Goal: Transaction & Acquisition: Purchase product/service

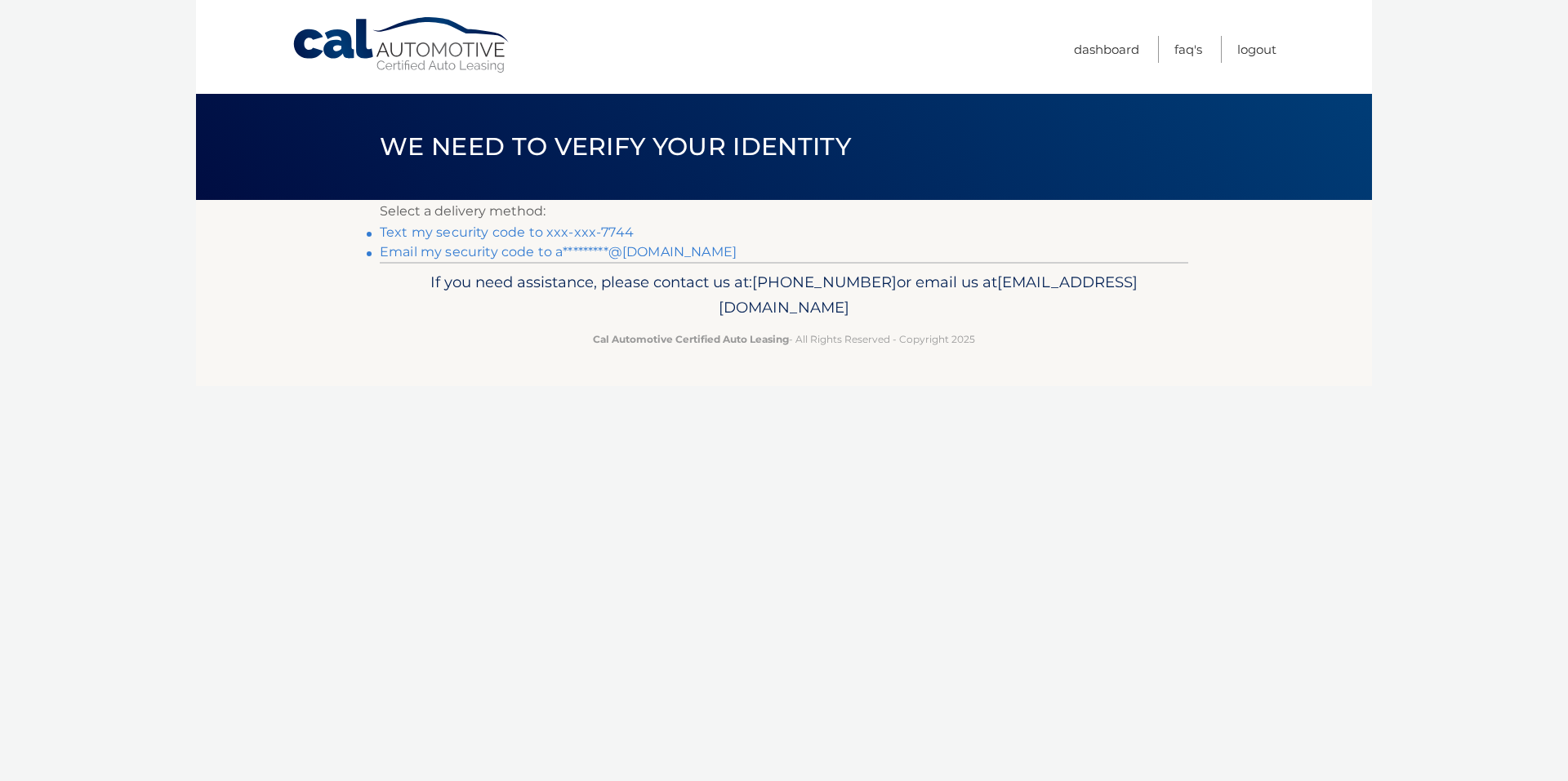
click at [470, 227] on link "Text my security code to xxx-xxx-7744" at bounding box center [506, 232] width 254 height 15
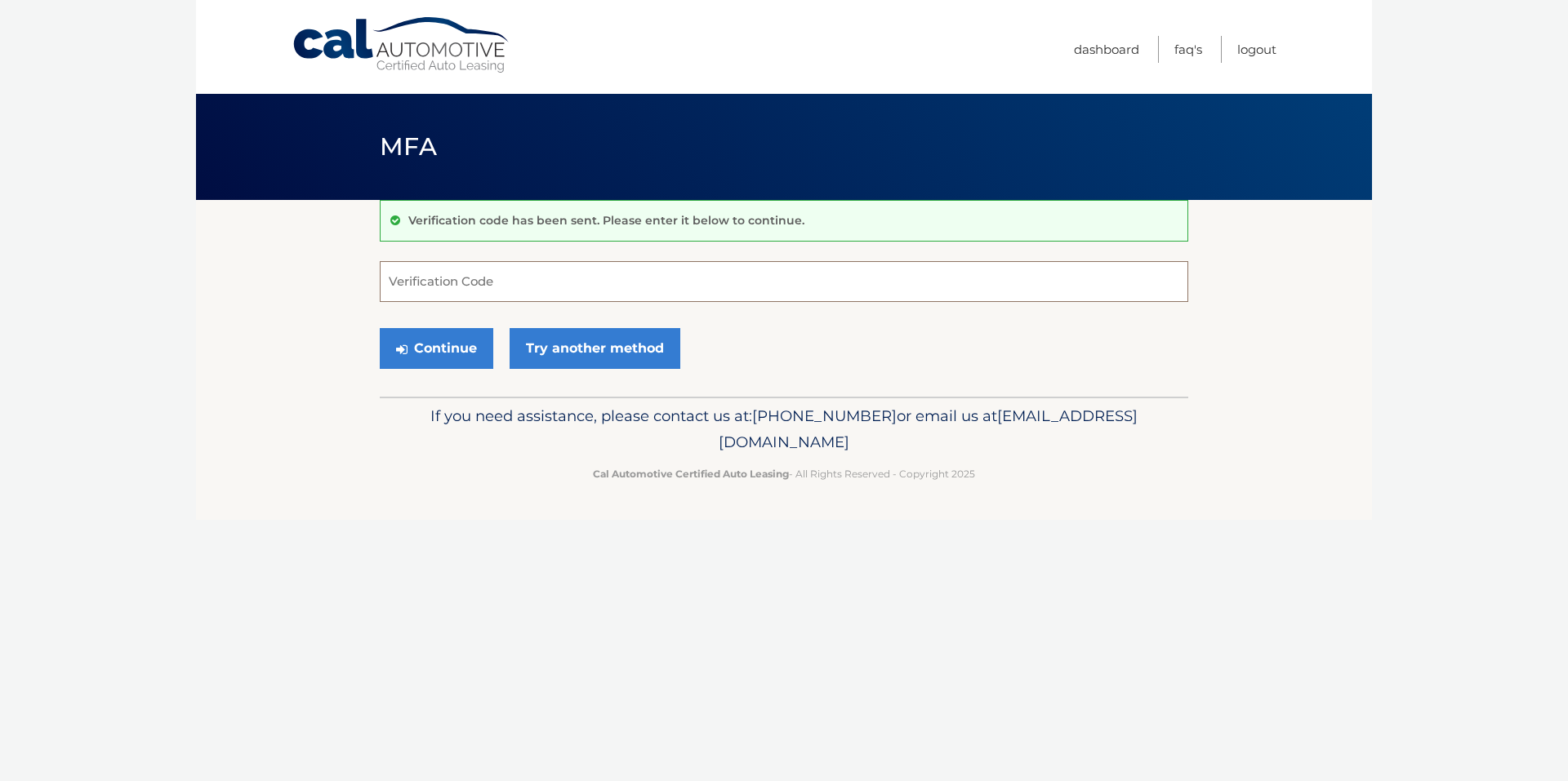
click at [457, 275] on input "Verification Code" at bounding box center [784, 282] width 809 height 41
type input "854178"
click at [433, 354] on button "Continue" at bounding box center [436, 349] width 114 height 41
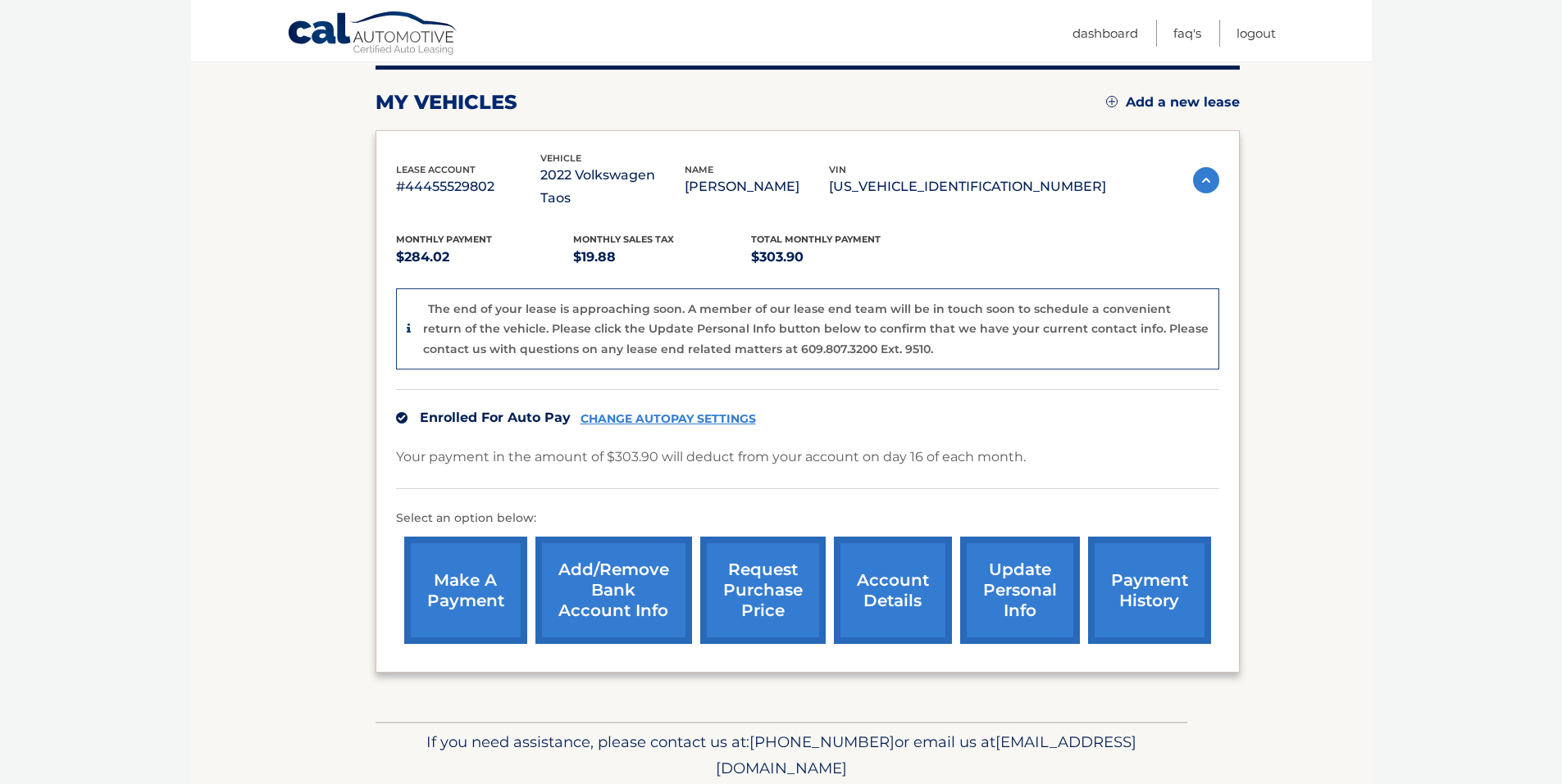
scroll to position [248, 0]
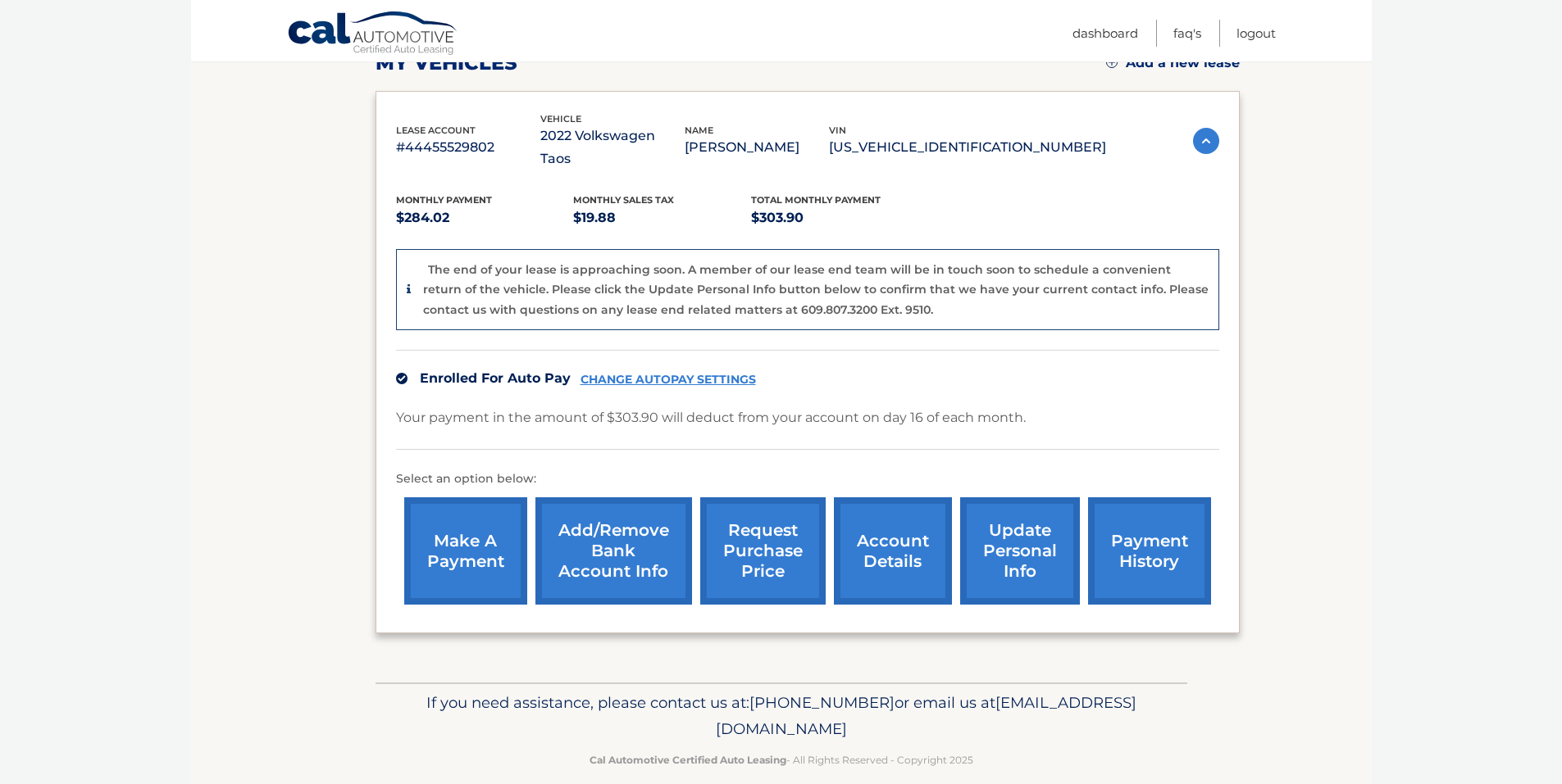
click at [717, 373] on link "CHANGE AUTOPAY SETTINGS" at bounding box center [668, 380] width 175 height 14
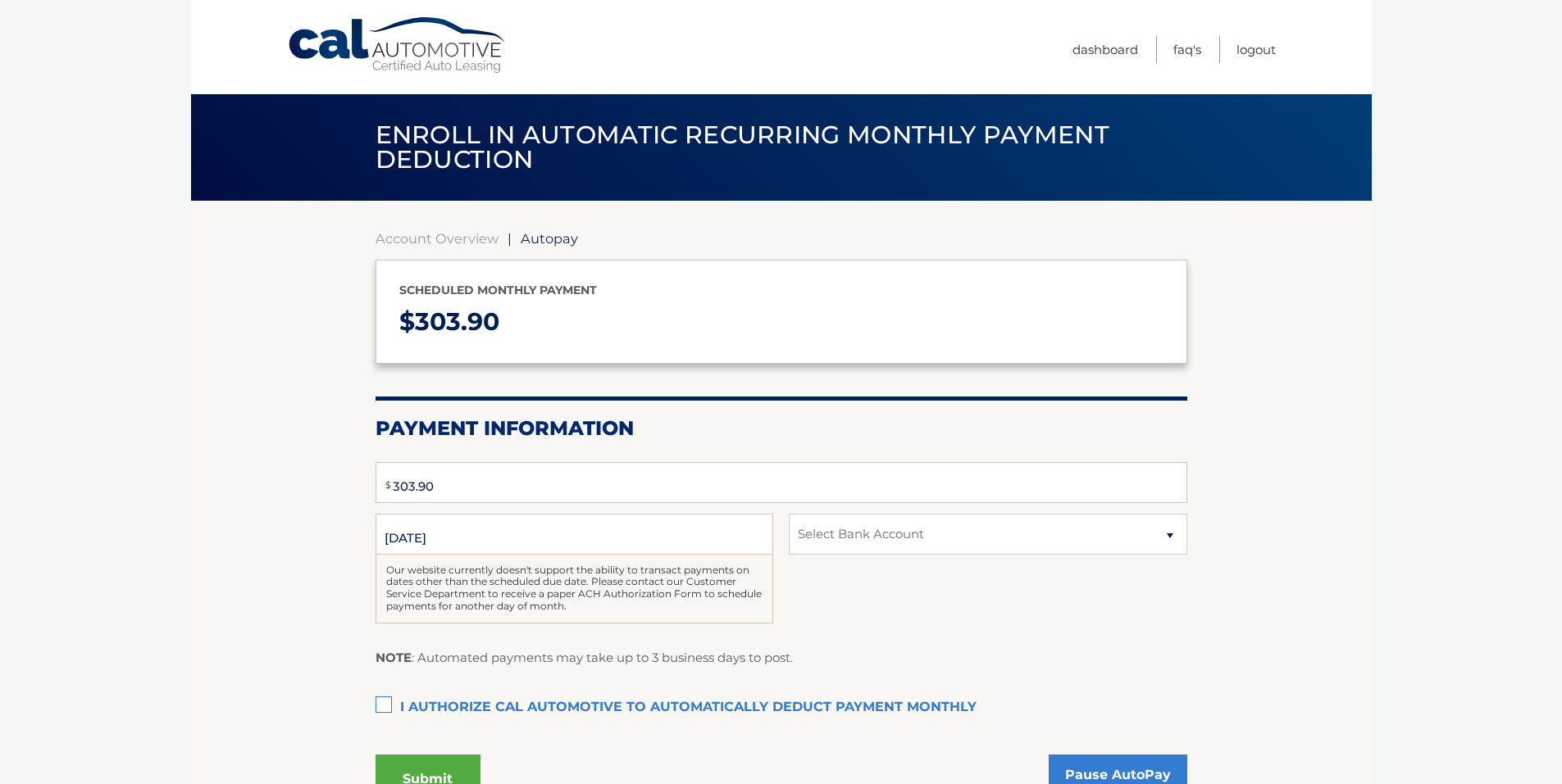
type input "303.9"
select select "ZGVkYzJiNjQtYTNhYy00ZjczLWFlZWYtYTkwOTVjMjhkYzAy"
click at [1170, 536] on select "Select Bank Account Checking BANK OF AMERICA, N.A. *****4419" at bounding box center [987, 534] width 397 height 41
click at [1170, 532] on select "Select Bank Account Checking BANK OF AMERICA, N.A. *****4419" at bounding box center [987, 534] width 397 height 41
click at [1166, 532] on select "Select Bank Account Checking BANK OF AMERICA, N.A. *****4419" at bounding box center [987, 534] width 397 height 41
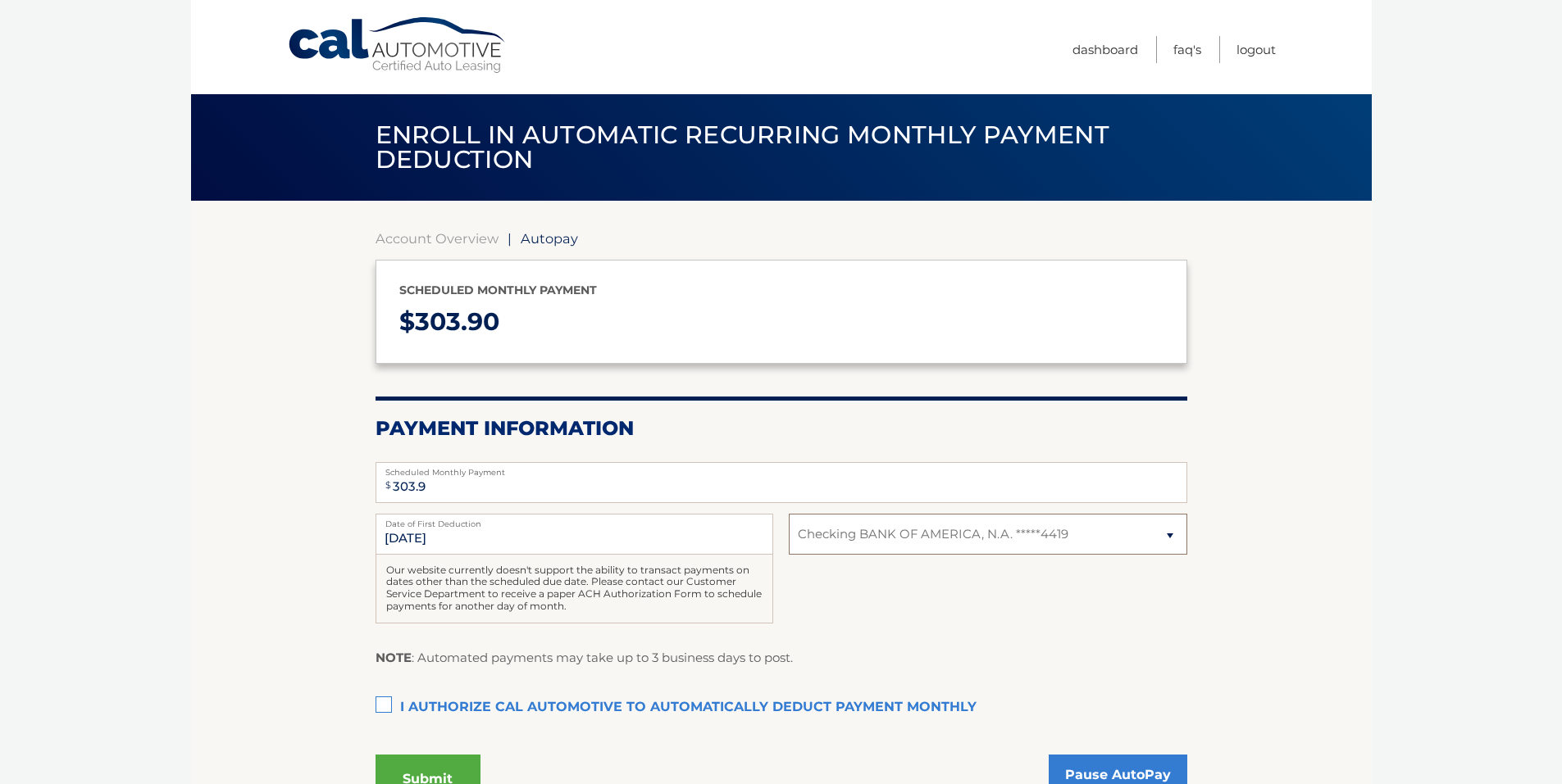
click at [1063, 536] on select "Select Bank Account Checking BANK OF AMERICA, N.A. *****4419" at bounding box center [987, 534] width 397 height 41
click at [1071, 547] on select "Select Bank Account Checking BANK OF AMERICA, N.A. *****4419" at bounding box center [987, 534] width 397 height 41
drag, startPoint x: 1165, startPoint y: 546, endPoint x: 1150, endPoint y: 571, distance: 29.2
click at [1153, 571] on div "9/17/2025 Date of First Deduction Our website currently doesn't support the abi…" at bounding box center [781, 577] width 812 height 128
select select
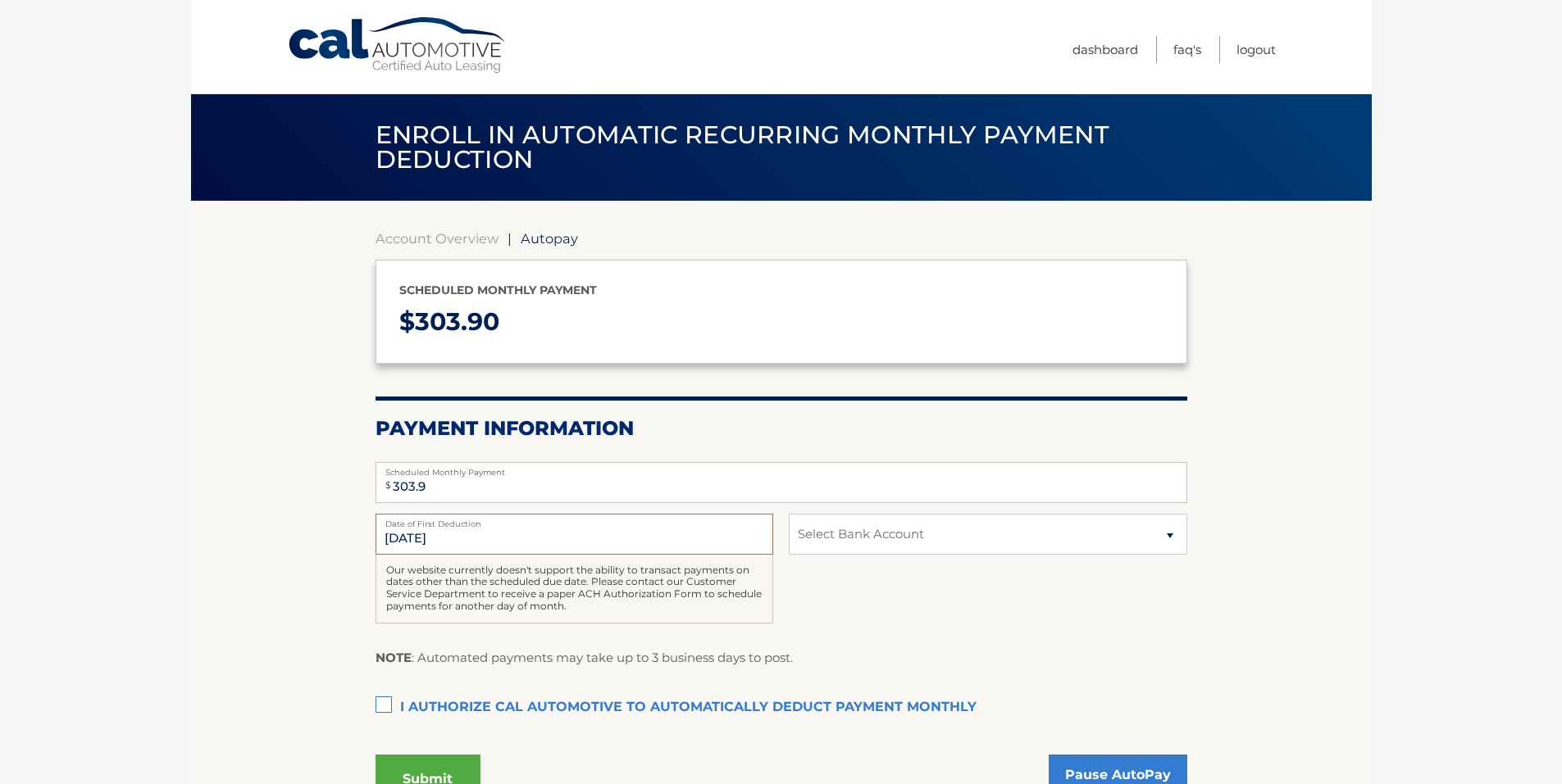
drag, startPoint x: 485, startPoint y: 533, endPoint x: 325, endPoint y: 506, distance: 162.3
click at [334, 530] on section "Account Overview | Autopay Scheduled monthly payment $ 303.90 Payment Informati…" at bounding box center [781, 514] width 1180 height 627
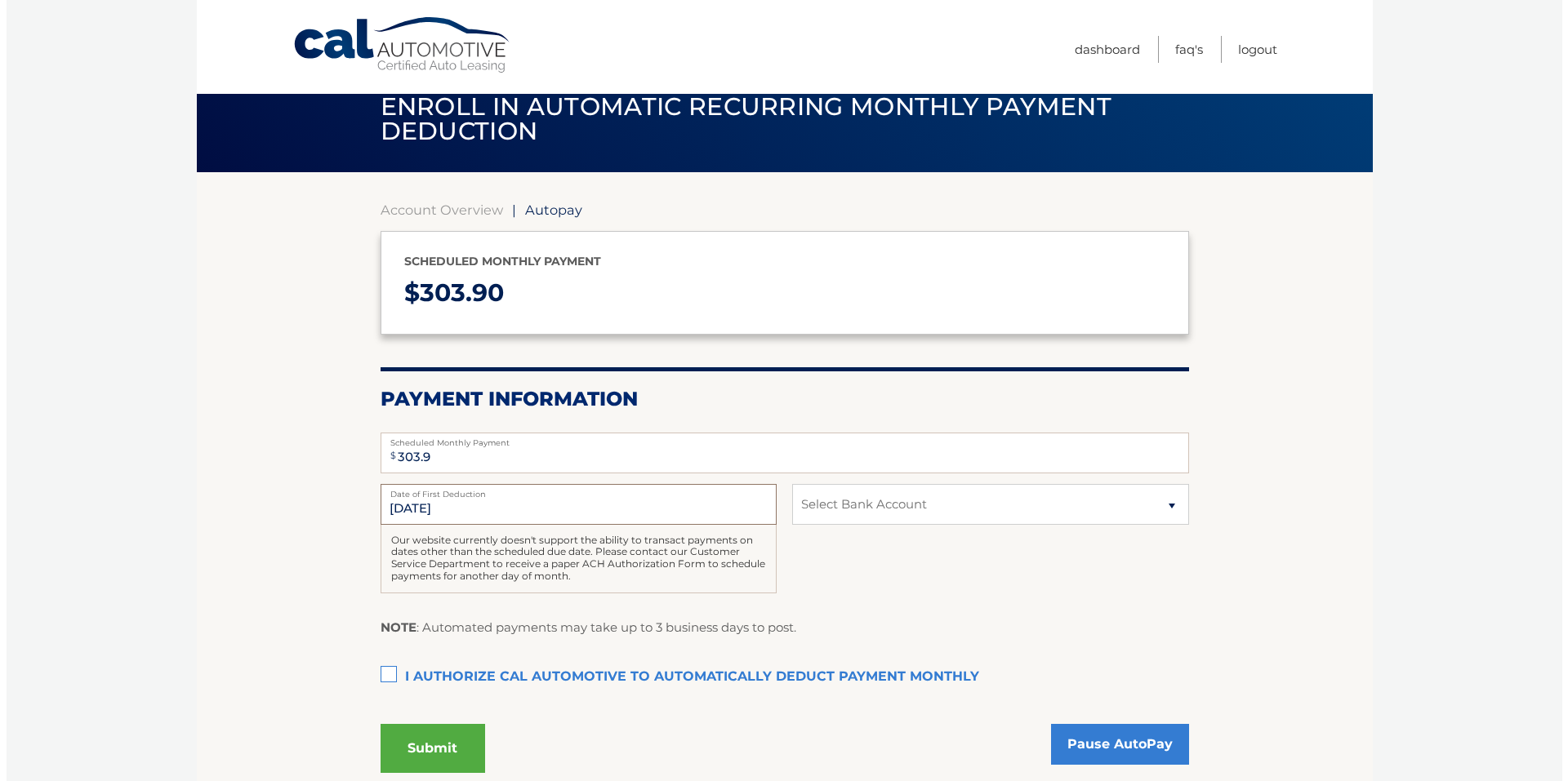
scroll to position [167, 0]
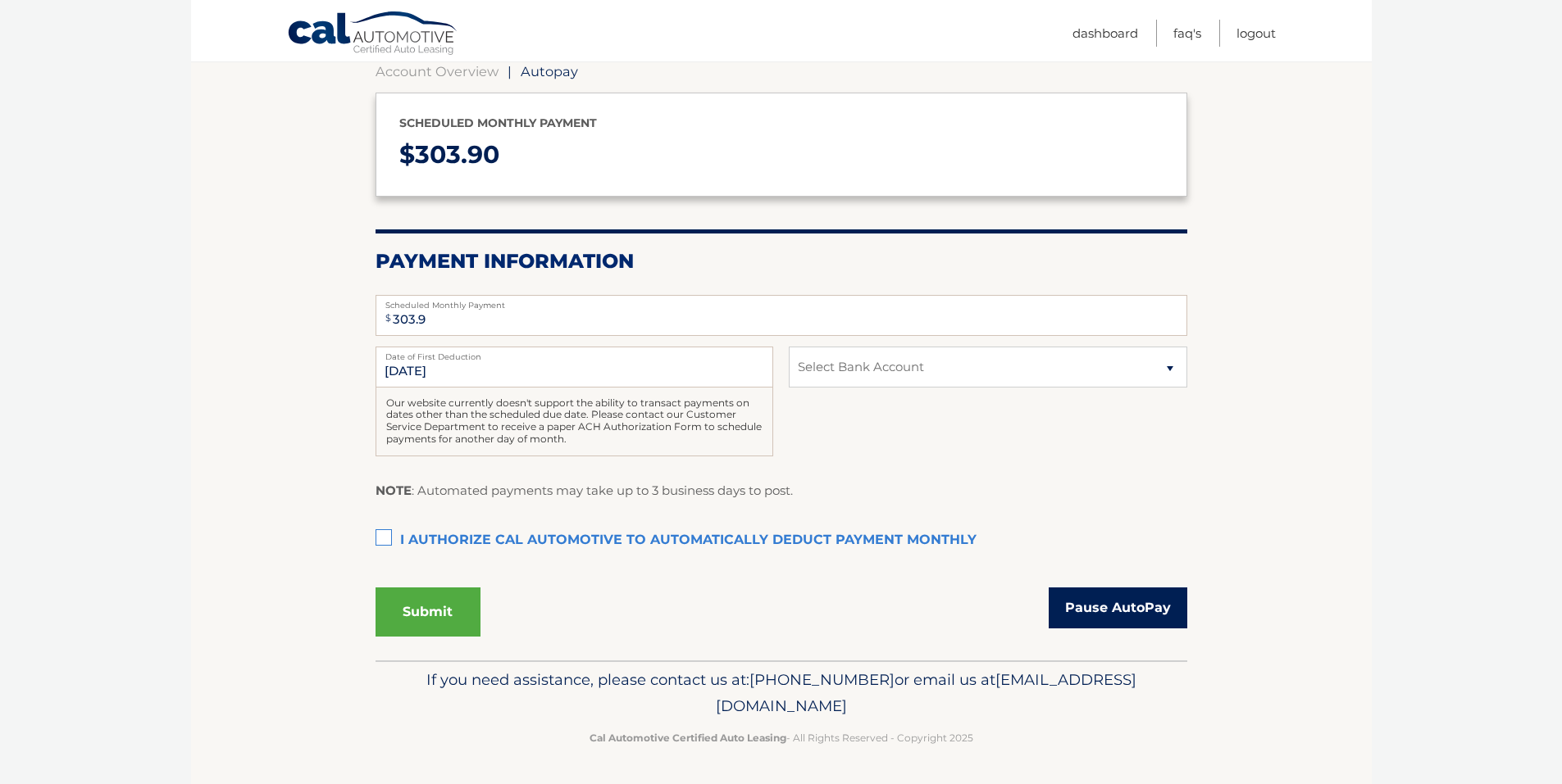
click at [1128, 607] on link "Pause AutoPay" at bounding box center [1117, 608] width 138 height 41
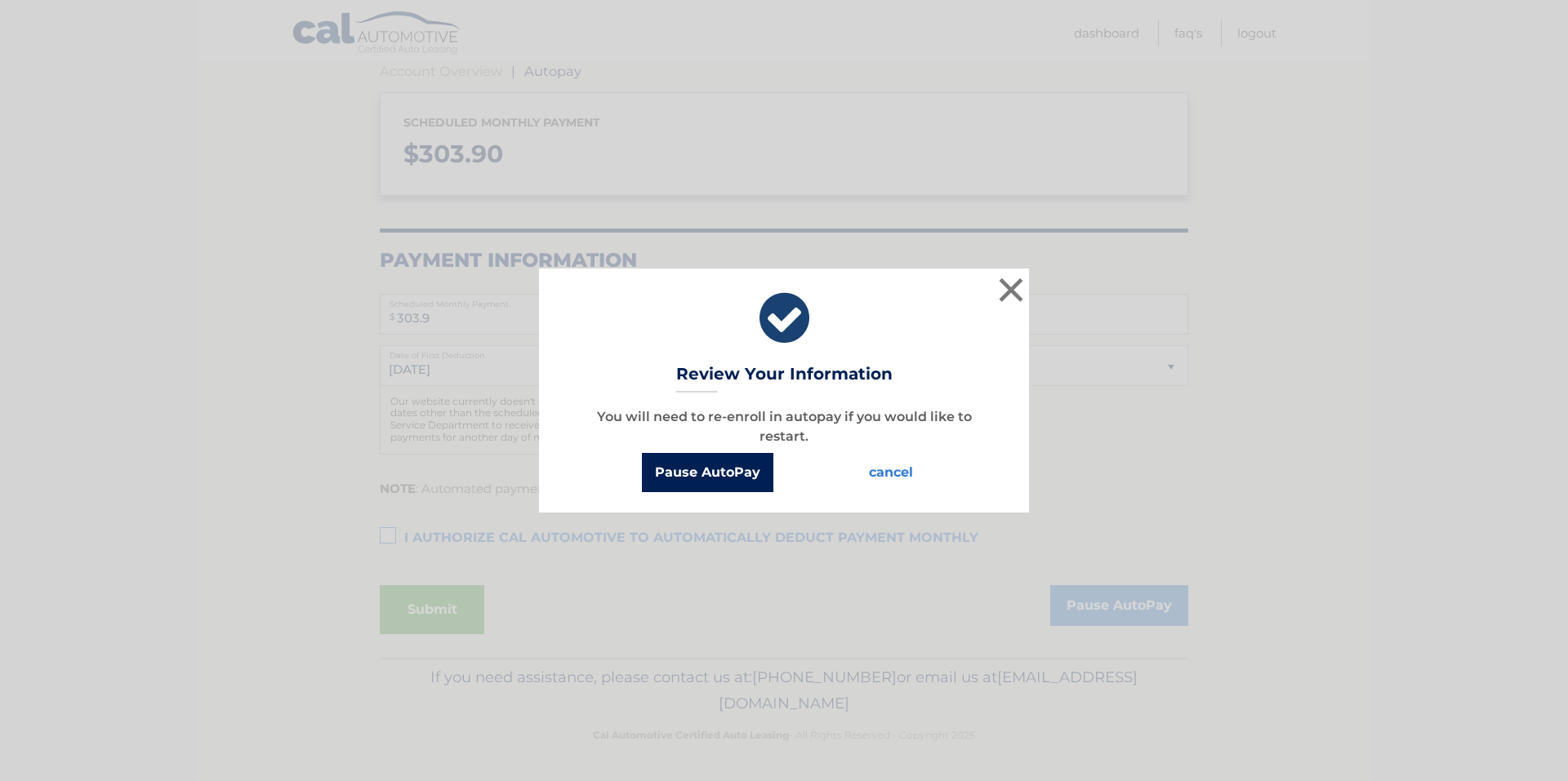
click at [705, 478] on button "Pause AutoPay" at bounding box center [708, 473] width 132 height 39
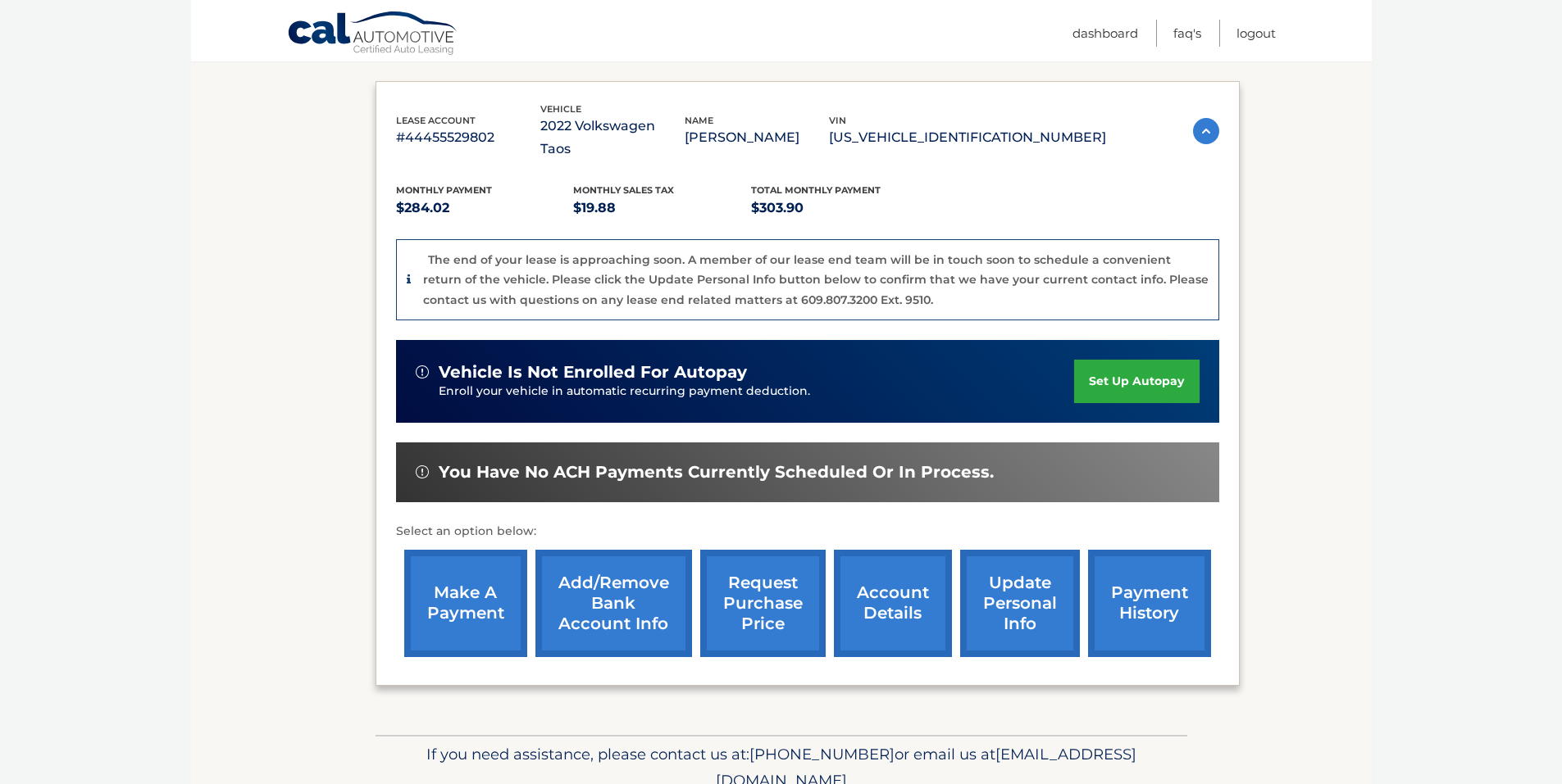
scroll to position [273, 0]
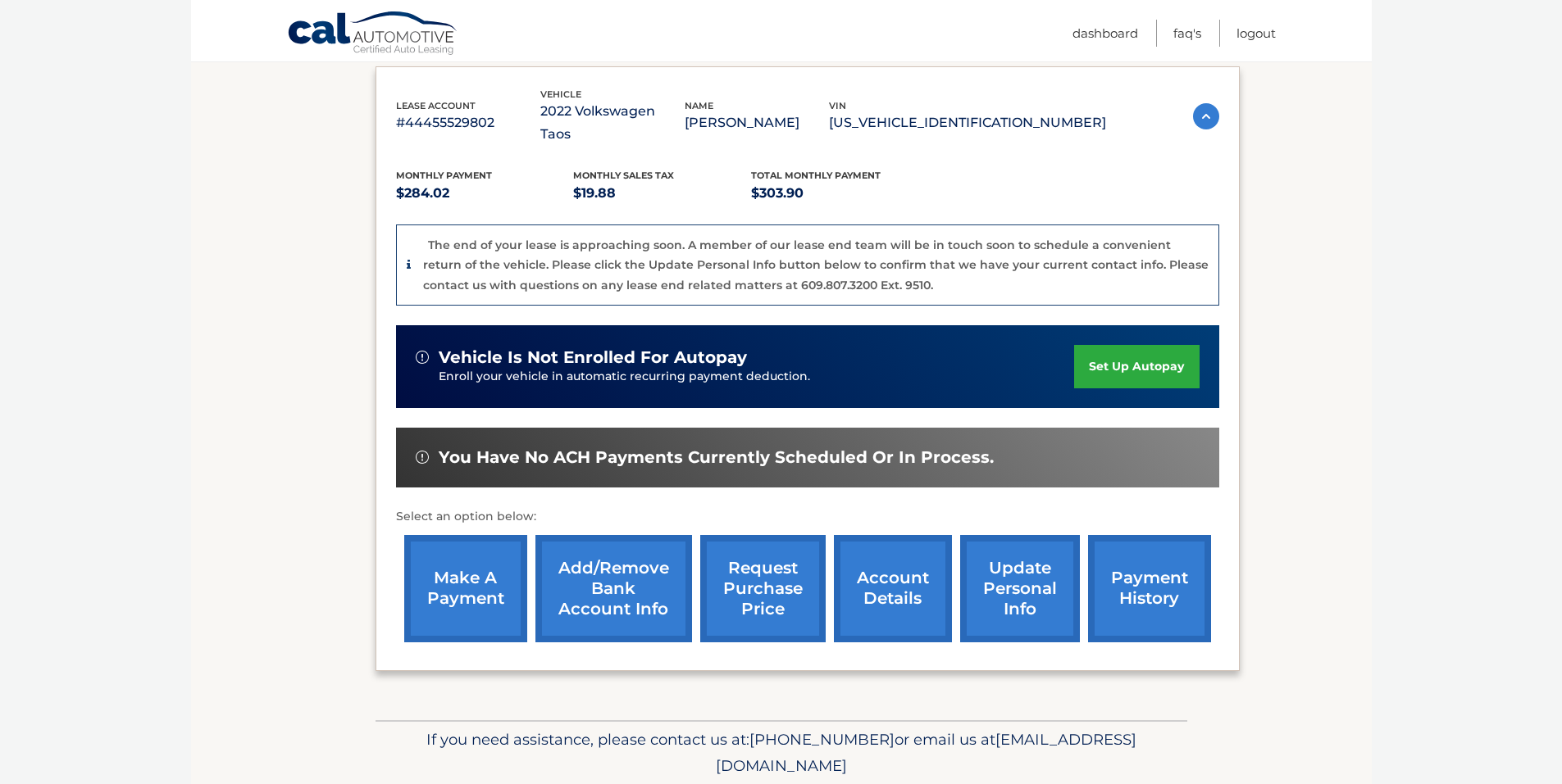
click at [470, 558] on link "make a payment" at bounding box center [465, 588] width 123 height 107
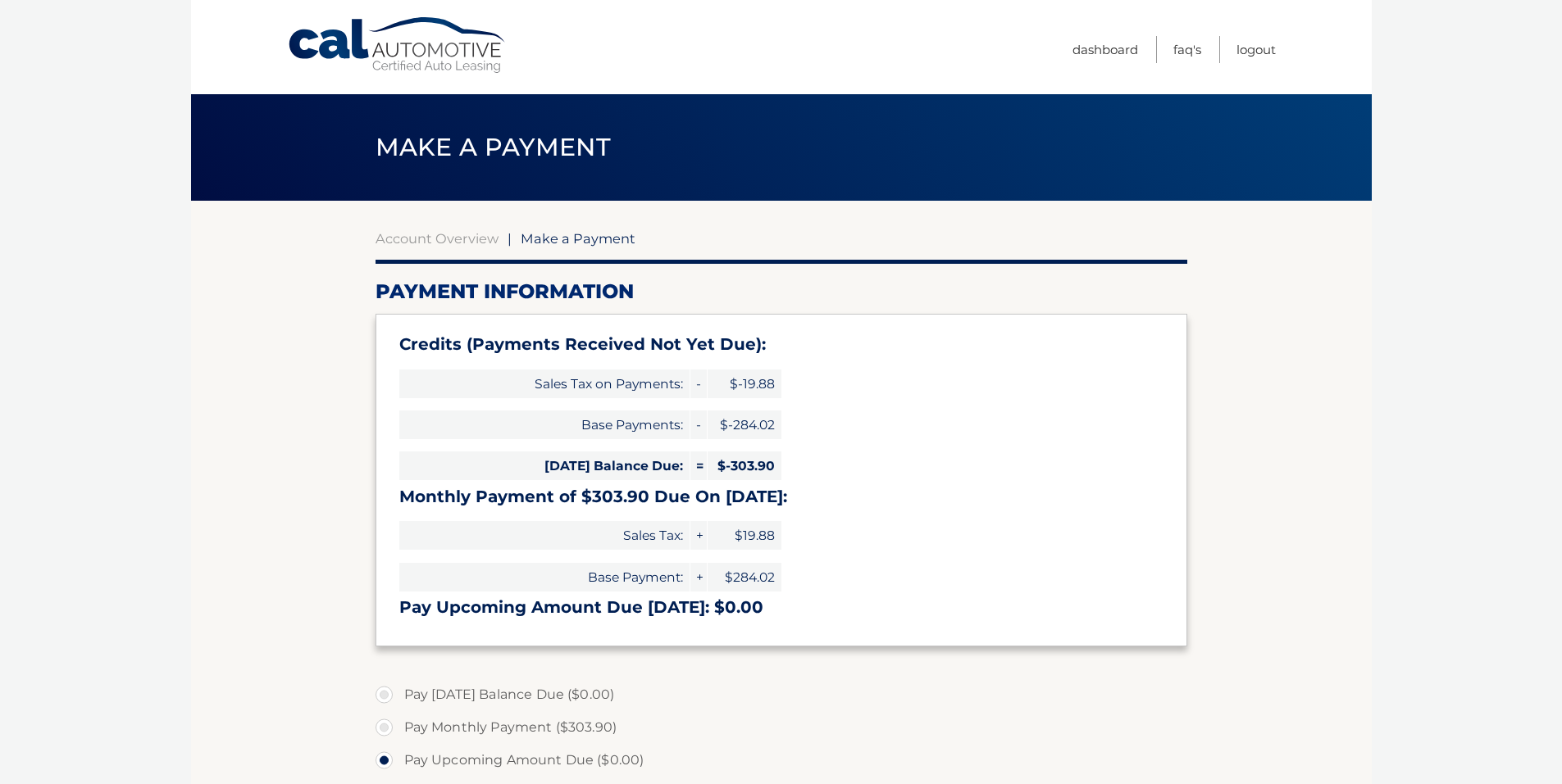
select select "ZGVkYzJiNjQtYTNhYy00ZjczLWFlZWYtYTkwOTVjMjhkYzAy"
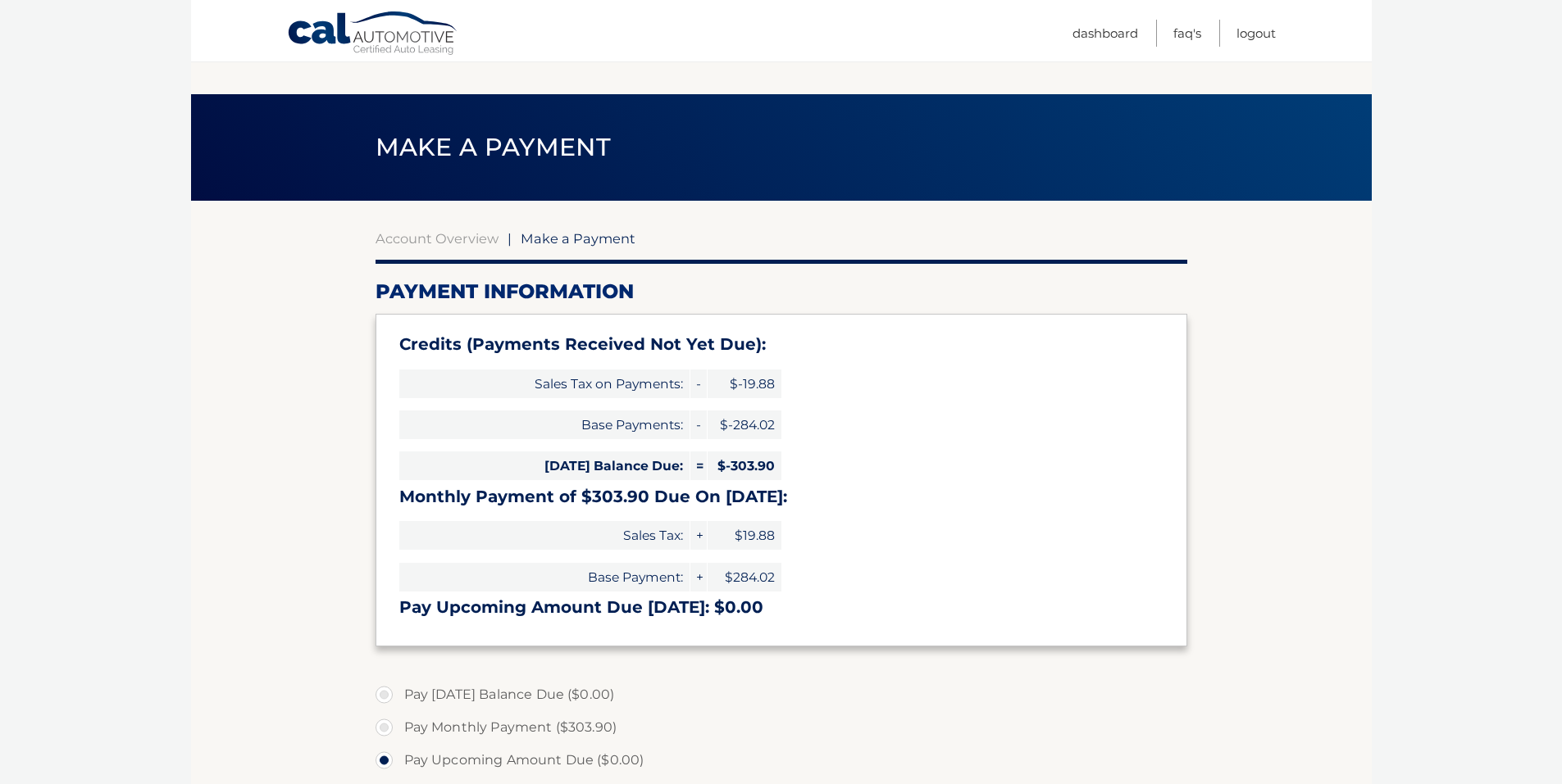
scroll to position [273, 0]
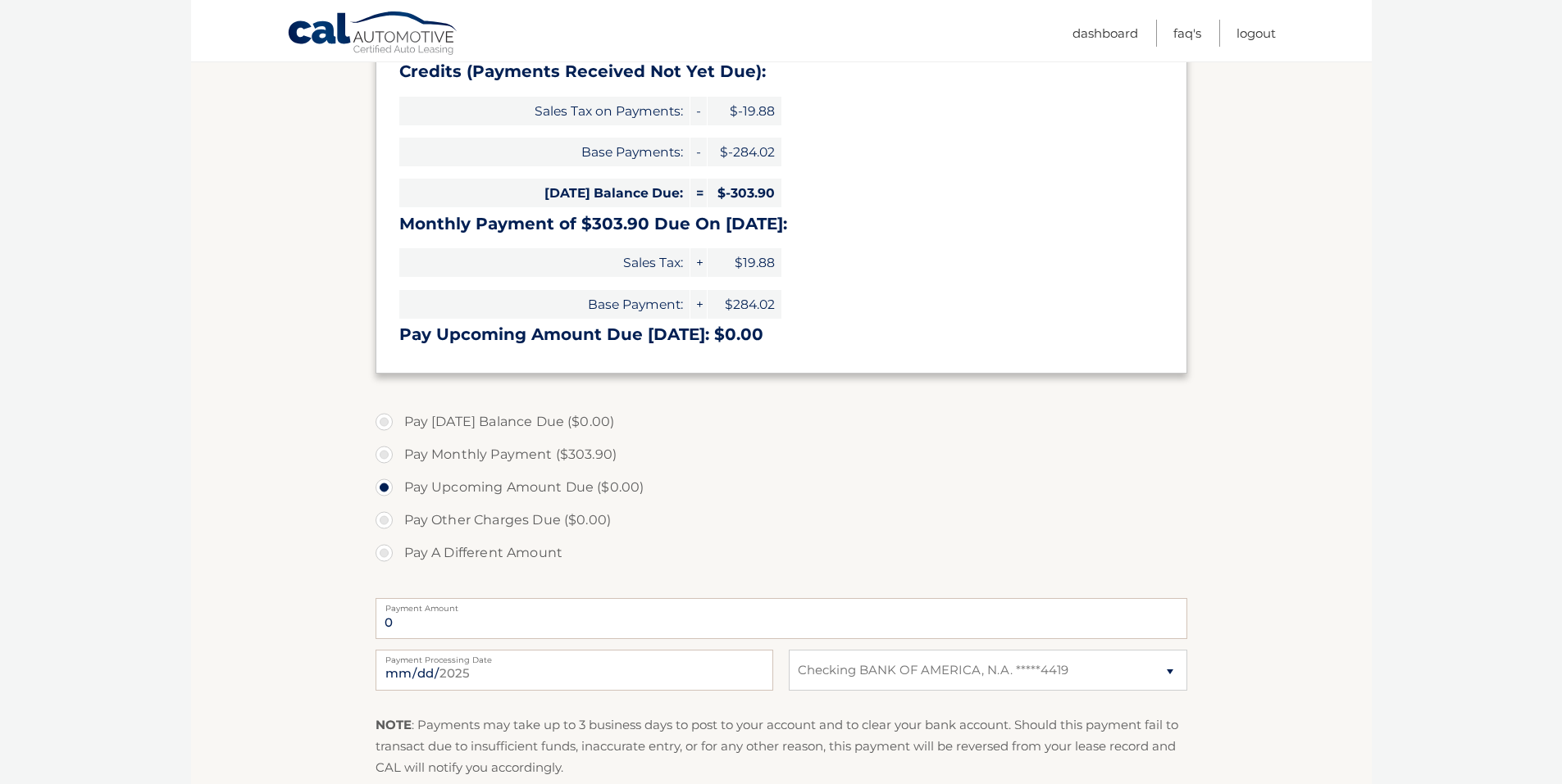
click at [380, 452] on label "Pay Monthly Payment ($303.90)" at bounding box center [781, 455] width 812 height 33
click at [382, 452] on input "Pay Monthly Payment ($303.90)" at bounding box center [390, 451] width 16 height 27
radio input "true"
type input "303.90"
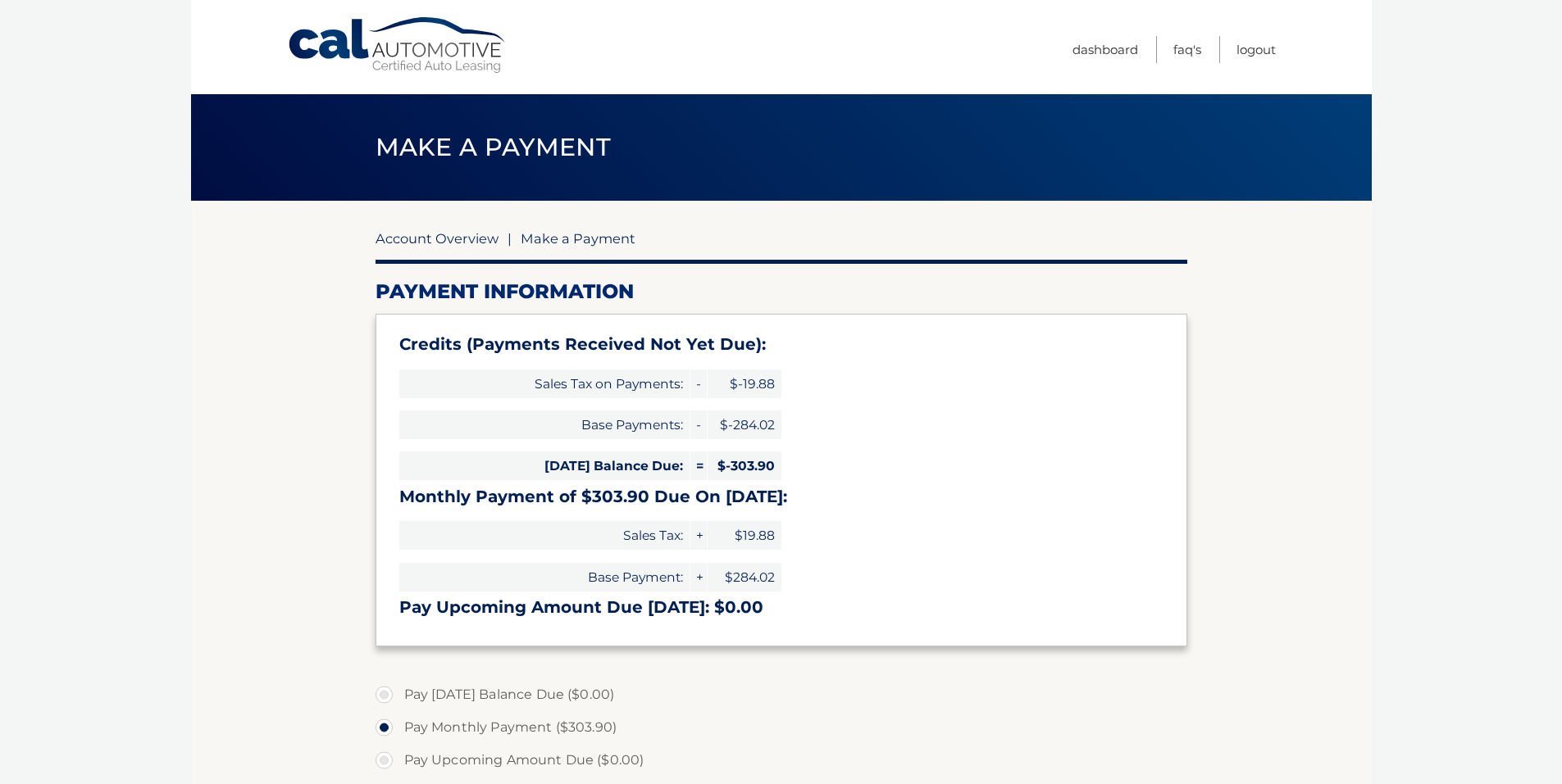
click at [440, 238] on link "Account Overview" at bounding box center [436, 238] width 123 height 16
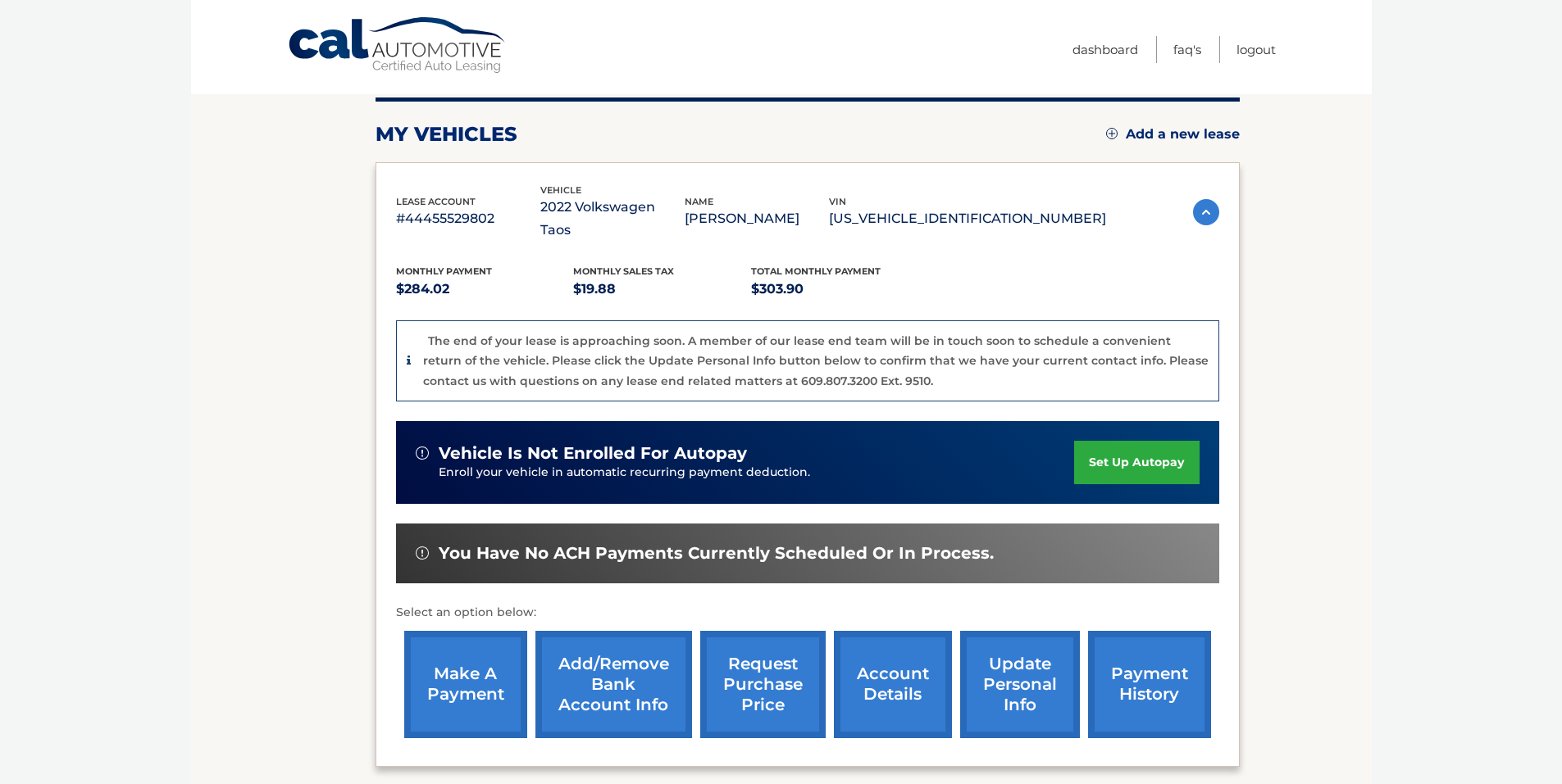
scroll to position [311, 0]
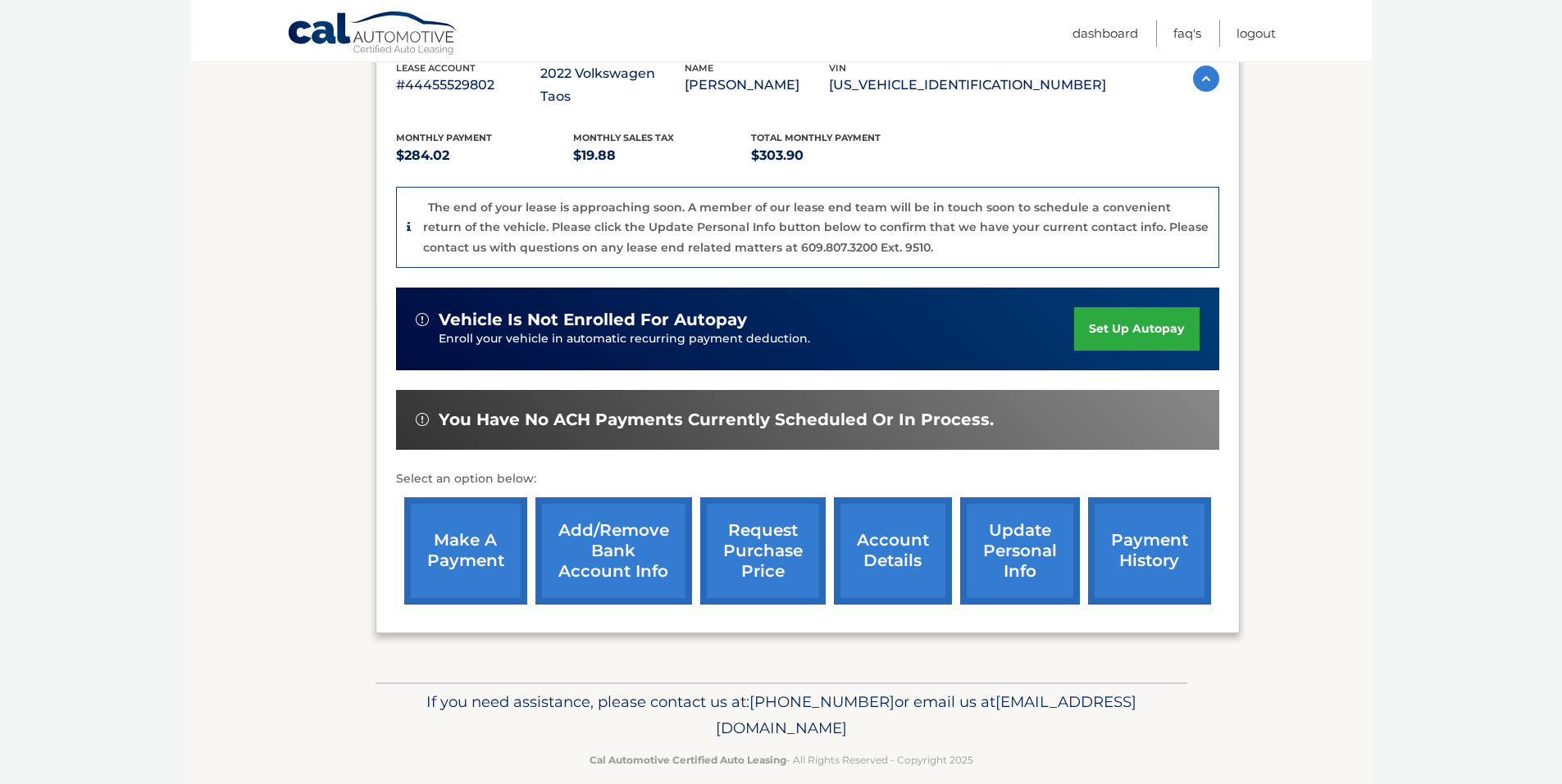
click at [1153, 521] on link "payment history" at bounding box center [1149, 551] width 123 height 107
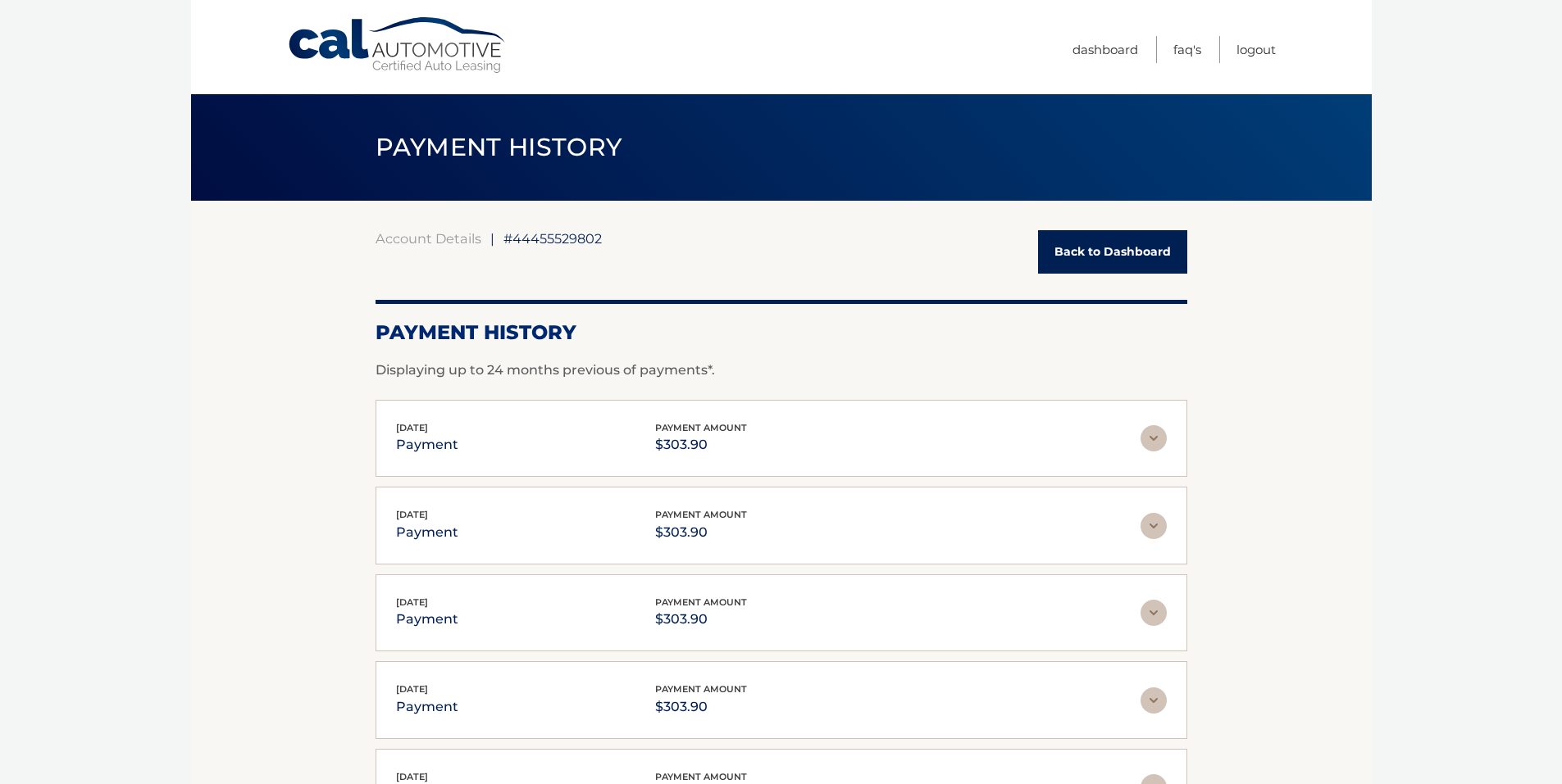
click at [1158, 448] on img at bounding box center [1153, 438] width 27 height 27
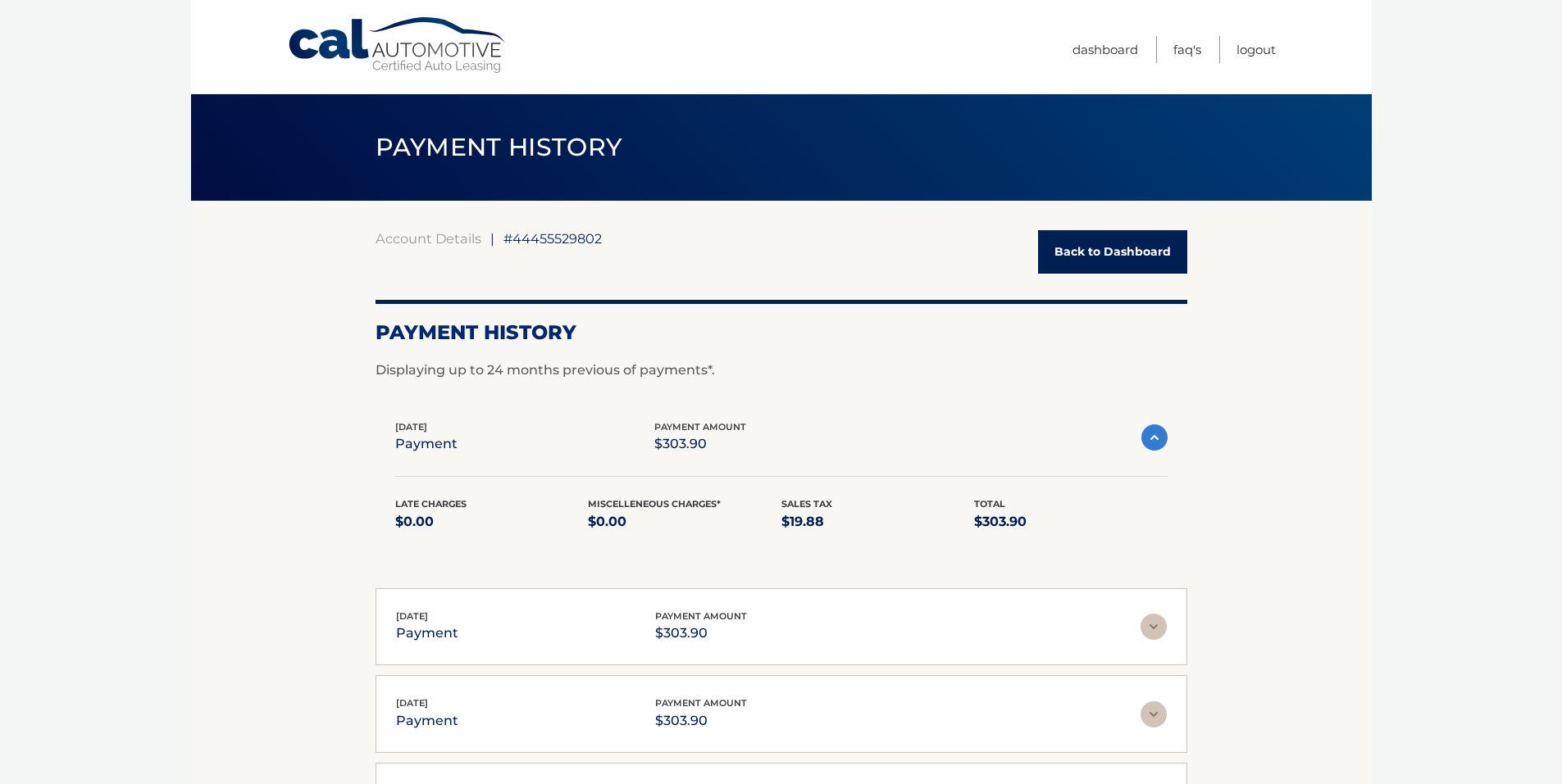
click at [1163, 436] on img at bounding box center [1154, 437] width 27 height 27
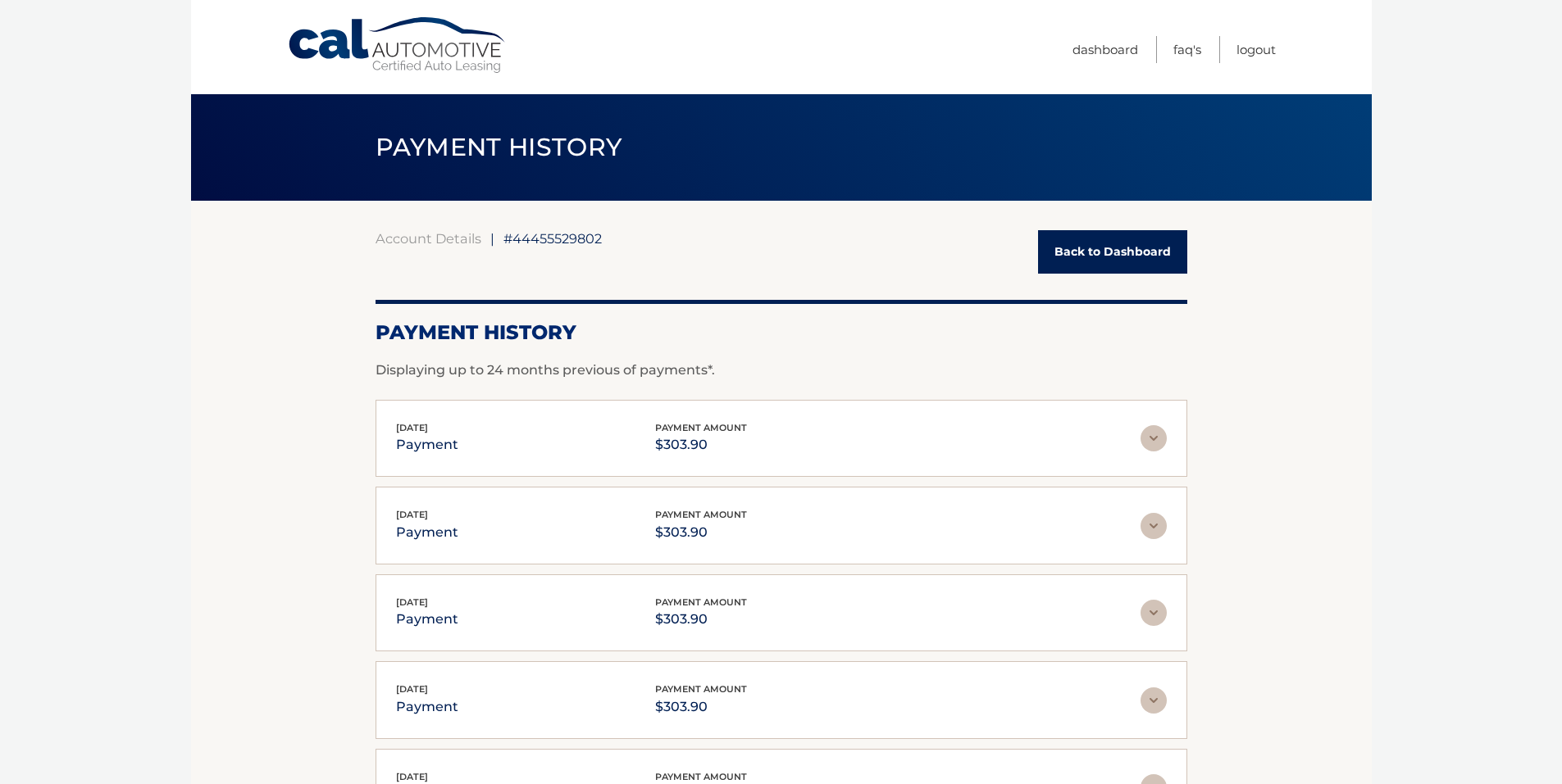
click at [1114, 265] on link "Back to Dashboard" at bounding box center [1112, 251] width 149 height 44
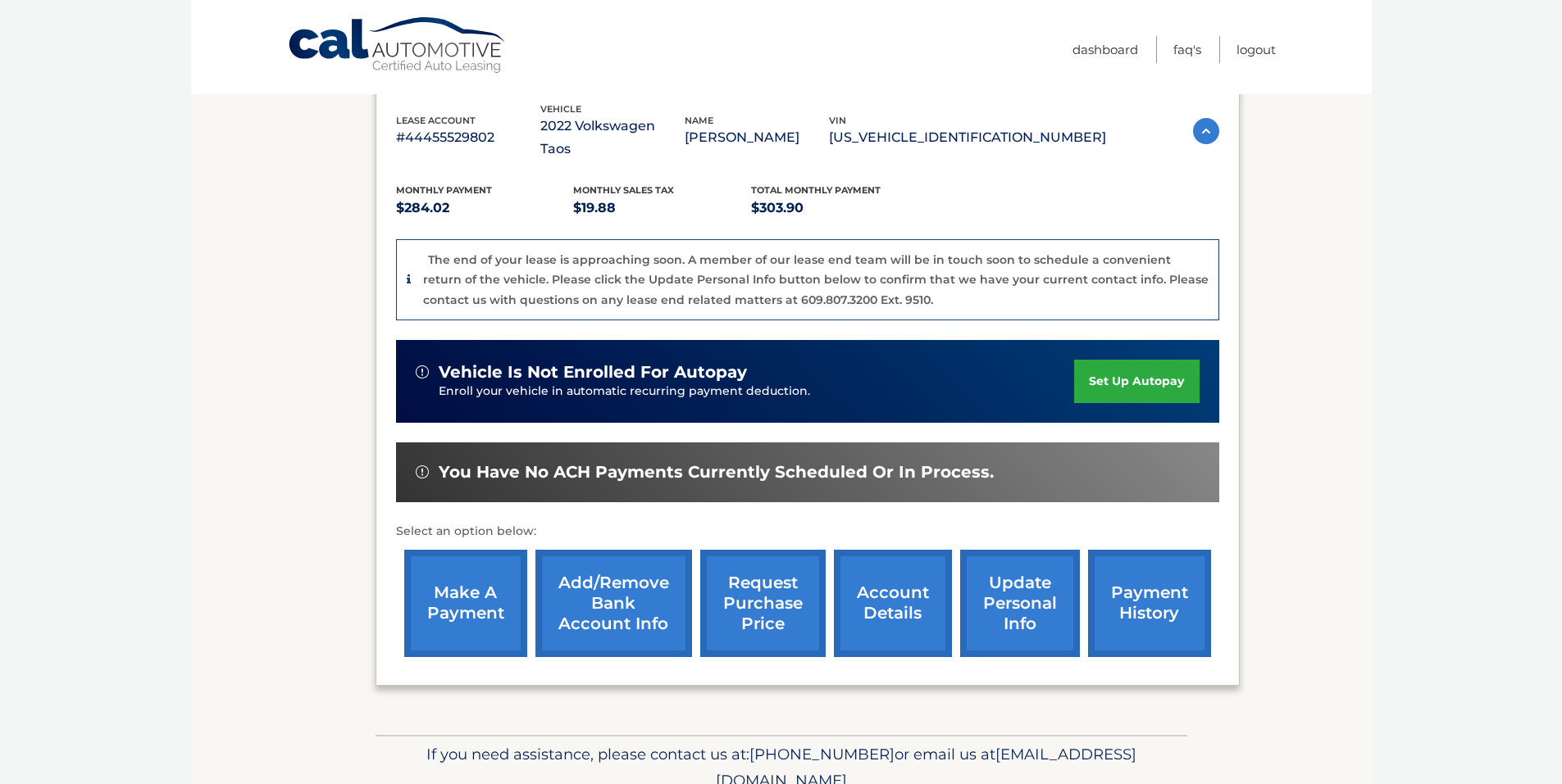
scroll to position [273, 0]
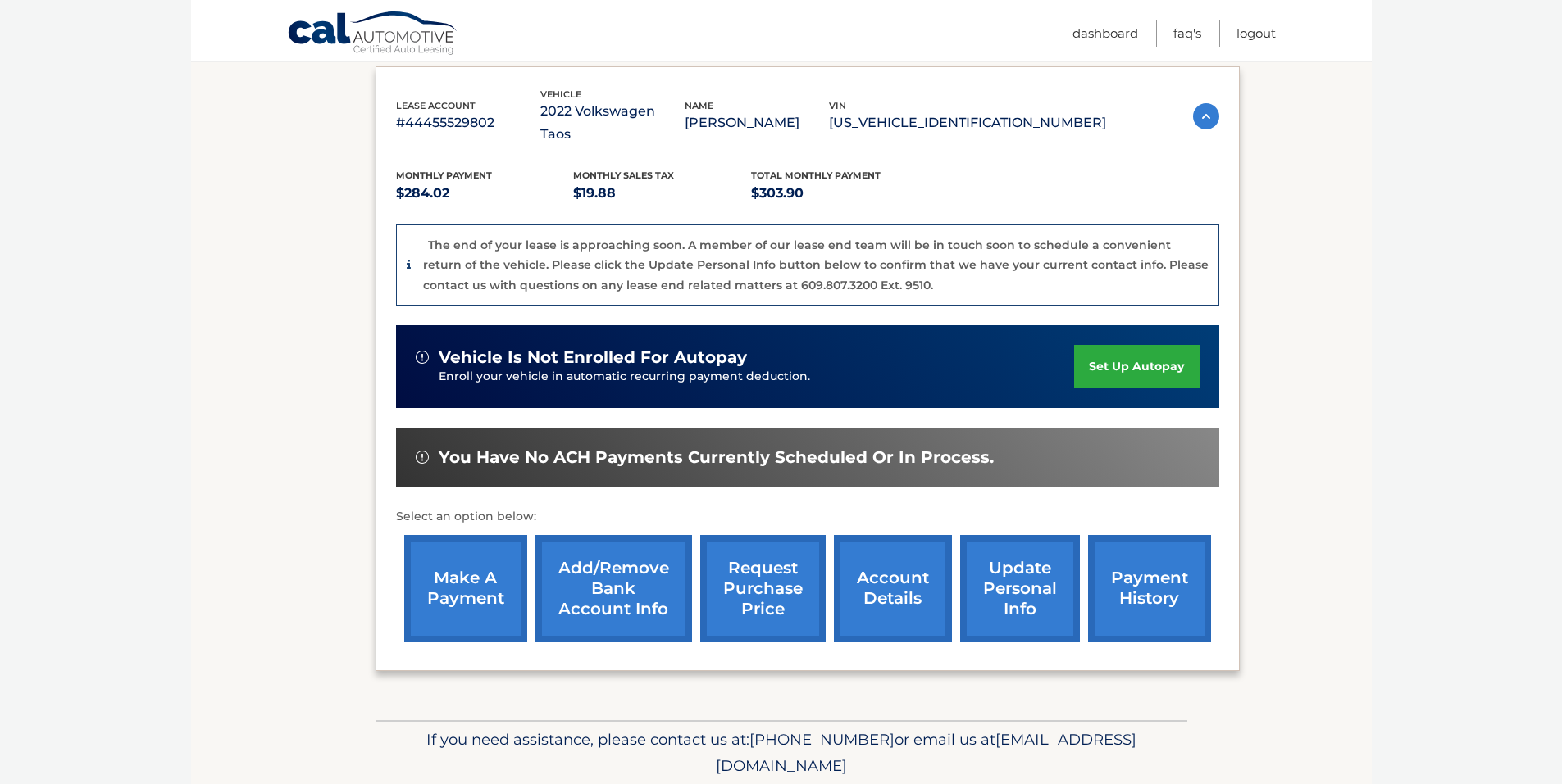
click at [474, 553] on link "make a payment" at bounding box center [465, 588] width 123 height 107
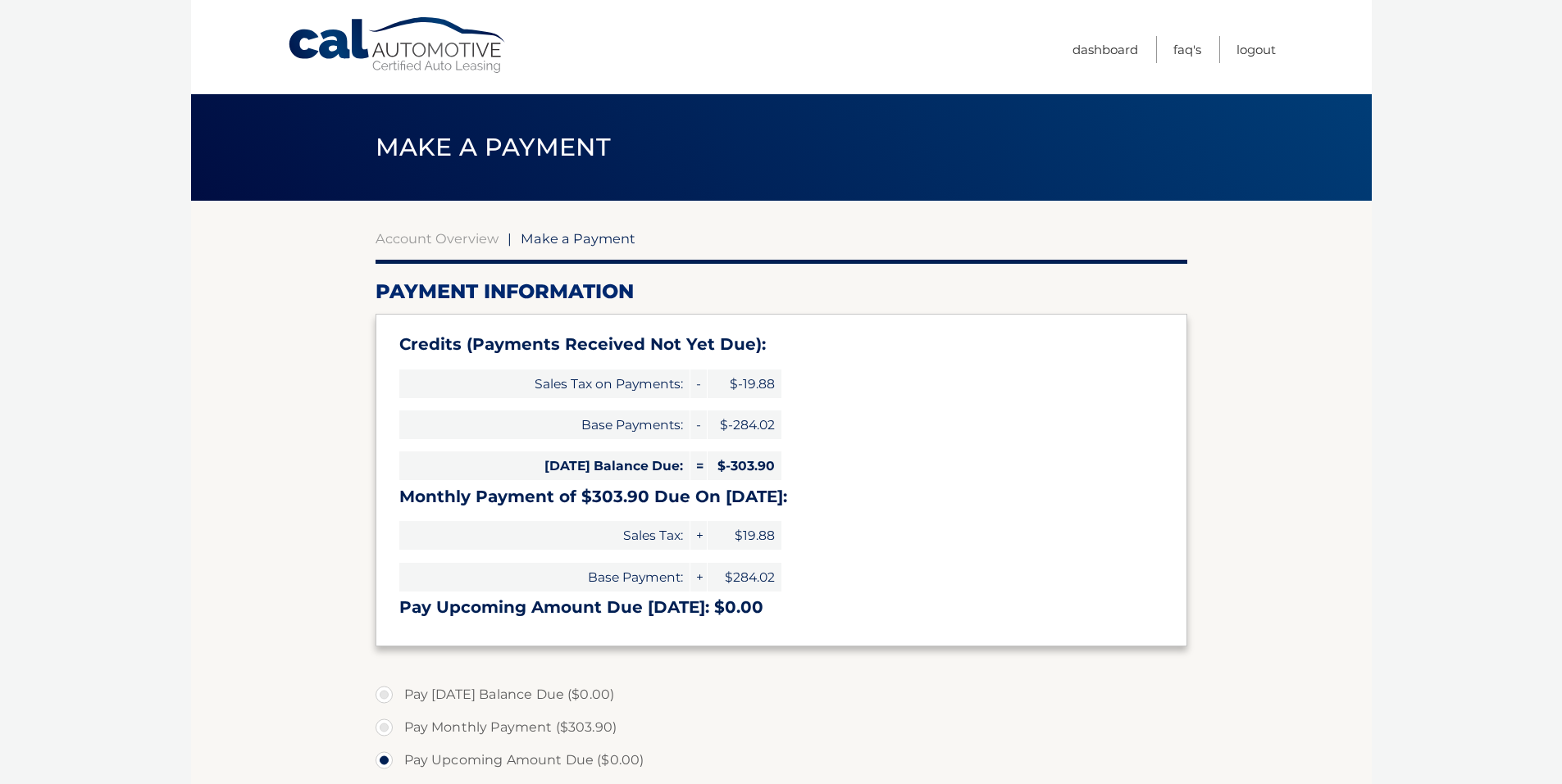
select select "ZGVkYzJiNjQtYTNhYy00ZjczLWFlZWYtYTkwOTVjMjhkYzAy"
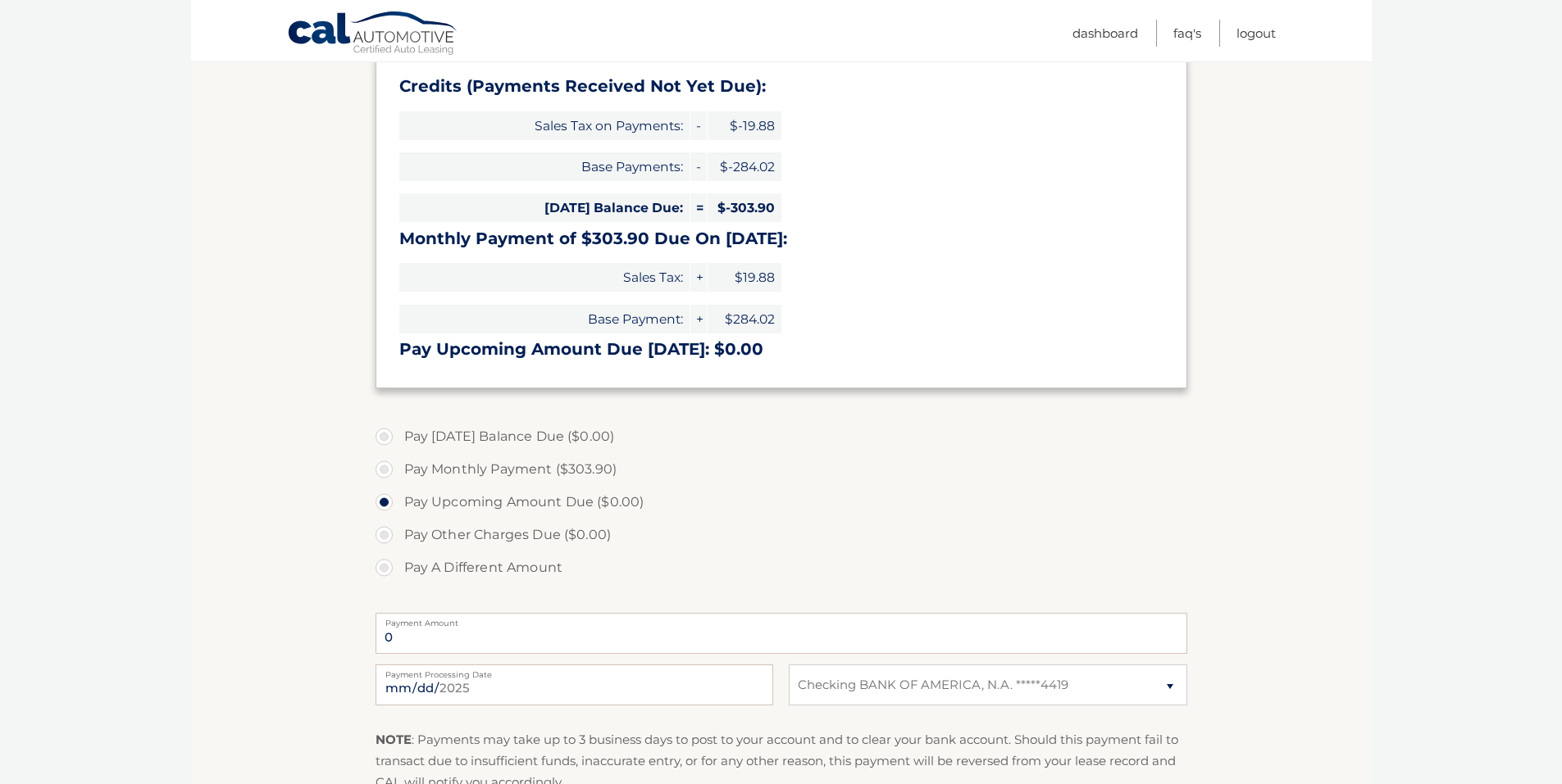
scroll to position [273, 0]
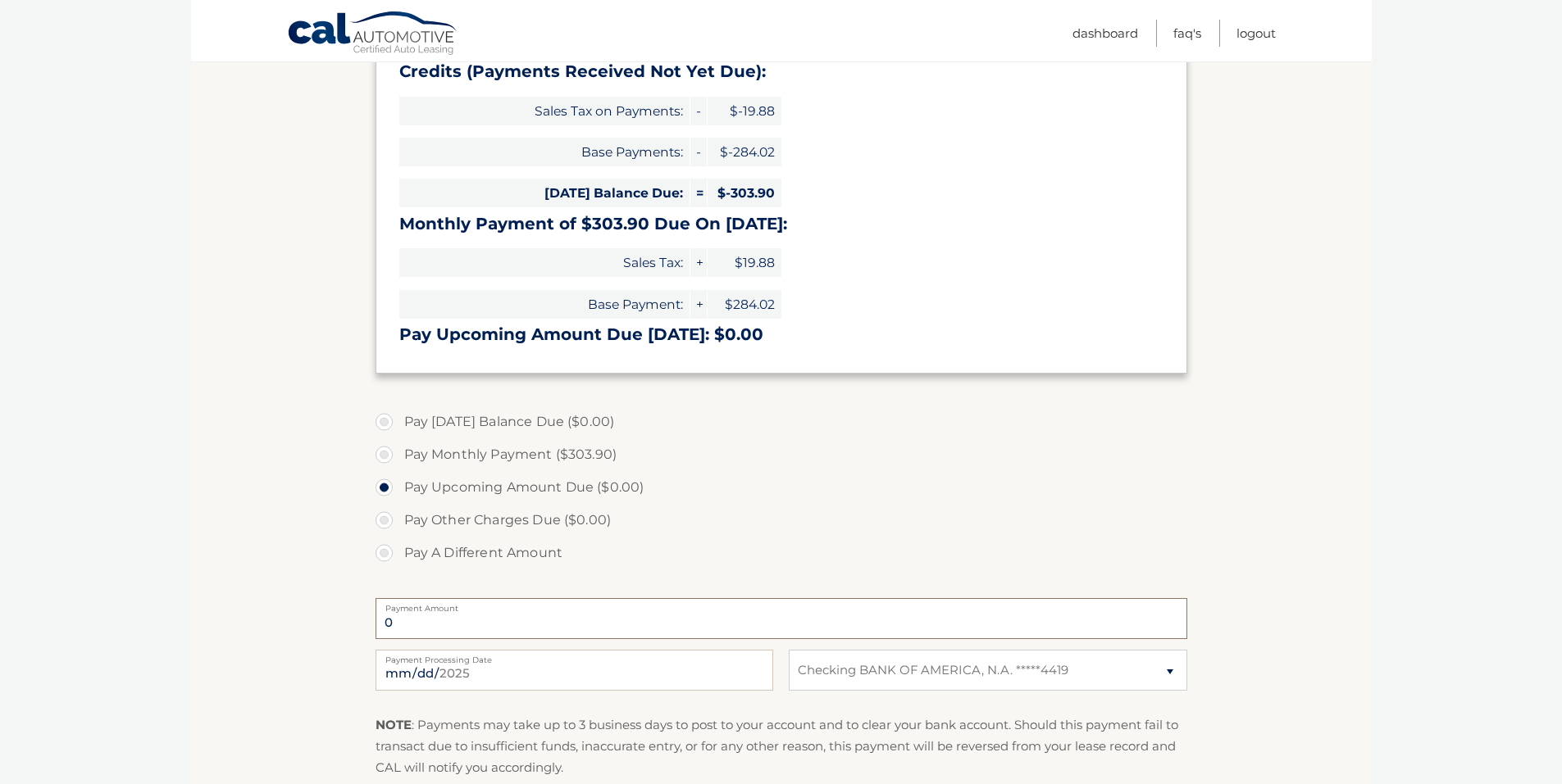
click at [501, 621] on input "0" at bounding box center [781, 618] width 812 height 41
click at [393, 453] on label "Pay Monthly Payment ($303.90)" at bounding box center [781, 455] width 812 height 33
click at [393, 453] on input "Pay Monthly Payment ($303.90)" at bounding box center [390, 451] width 16 height 27
radio input "true"
type input "303.90"
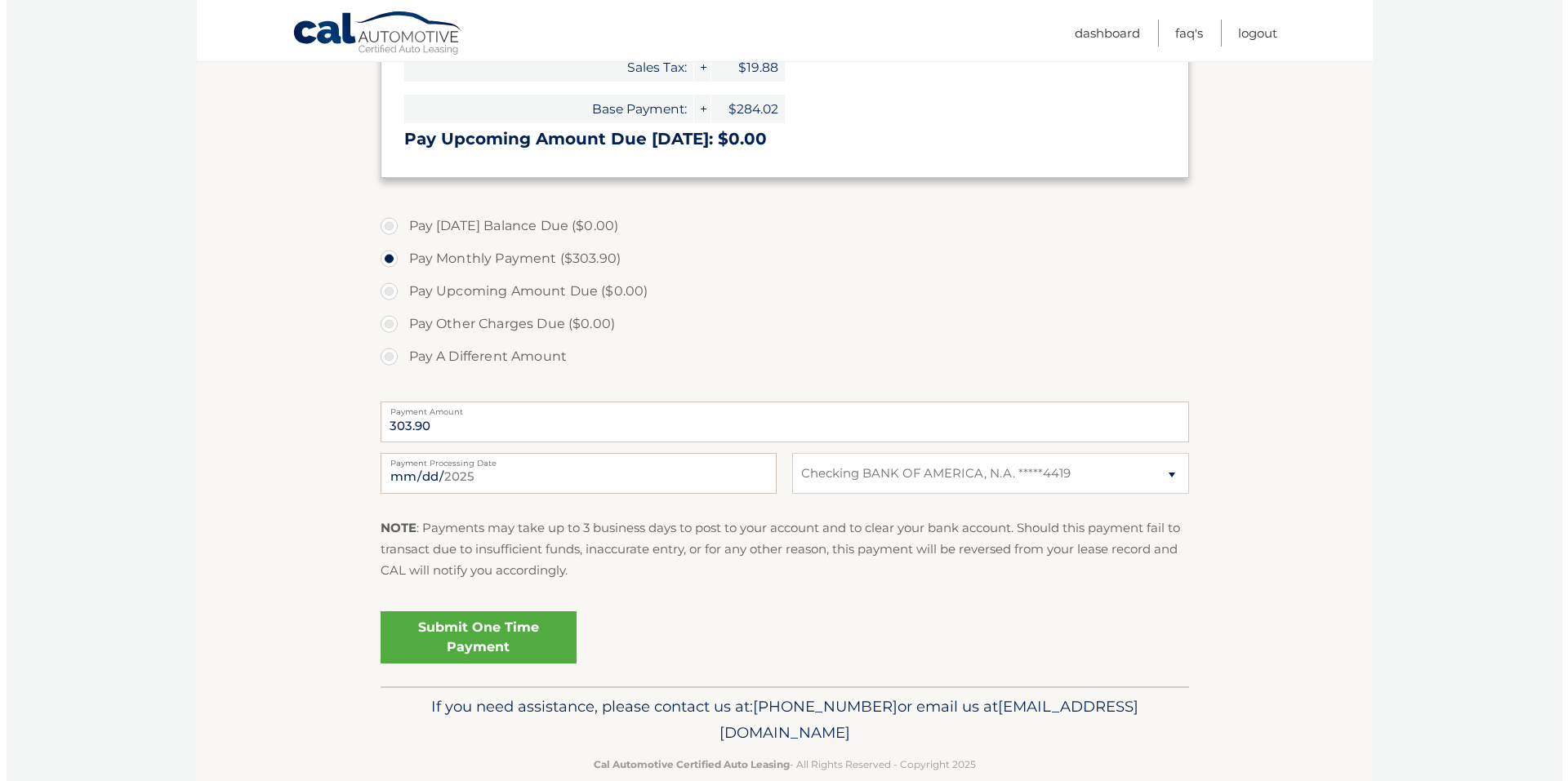
scroll to position [496, 0]
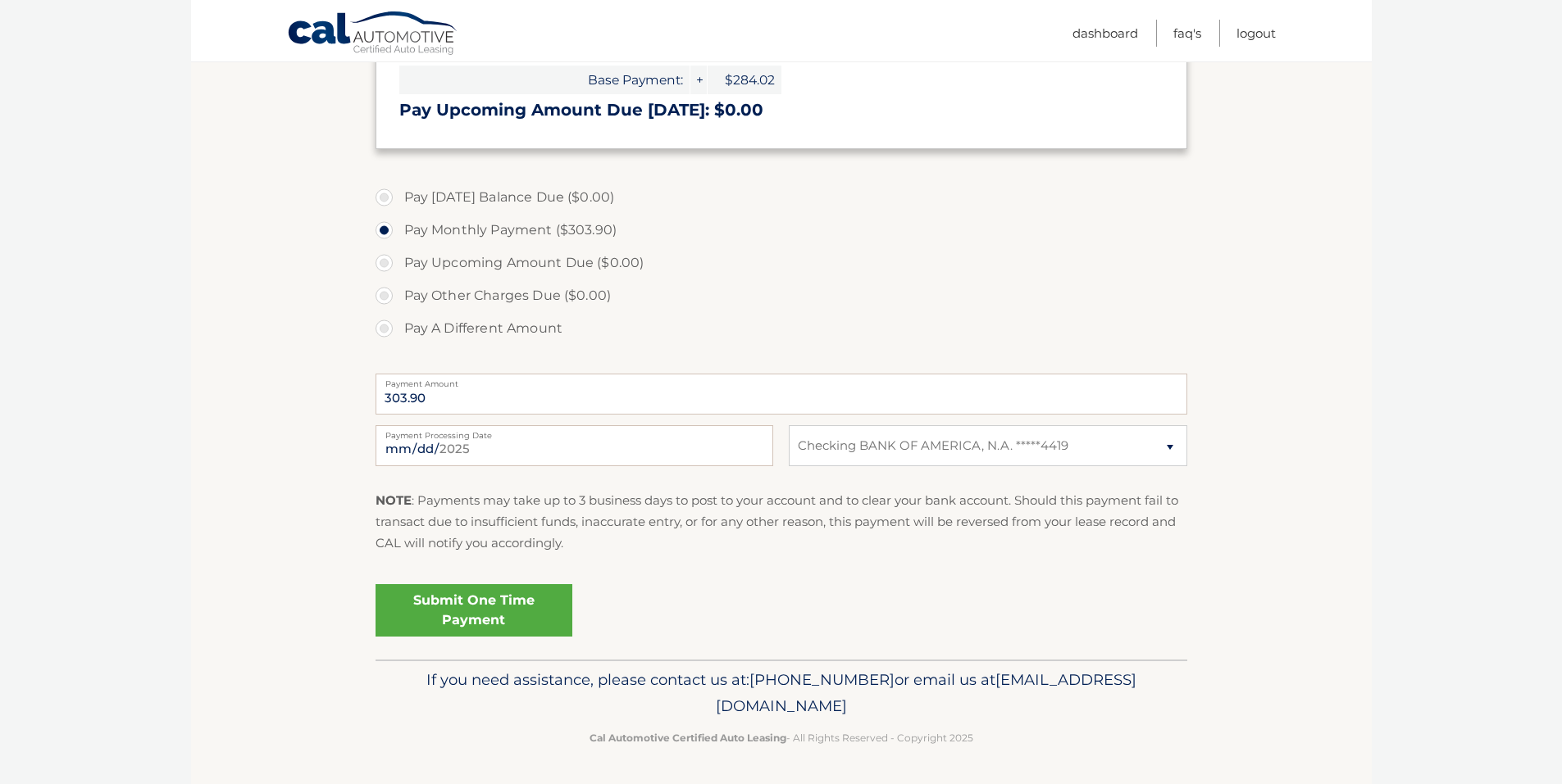
click at [475, 604] on link "Submit One Time Payment" at bounding box center [473, 610] width 197 height 52
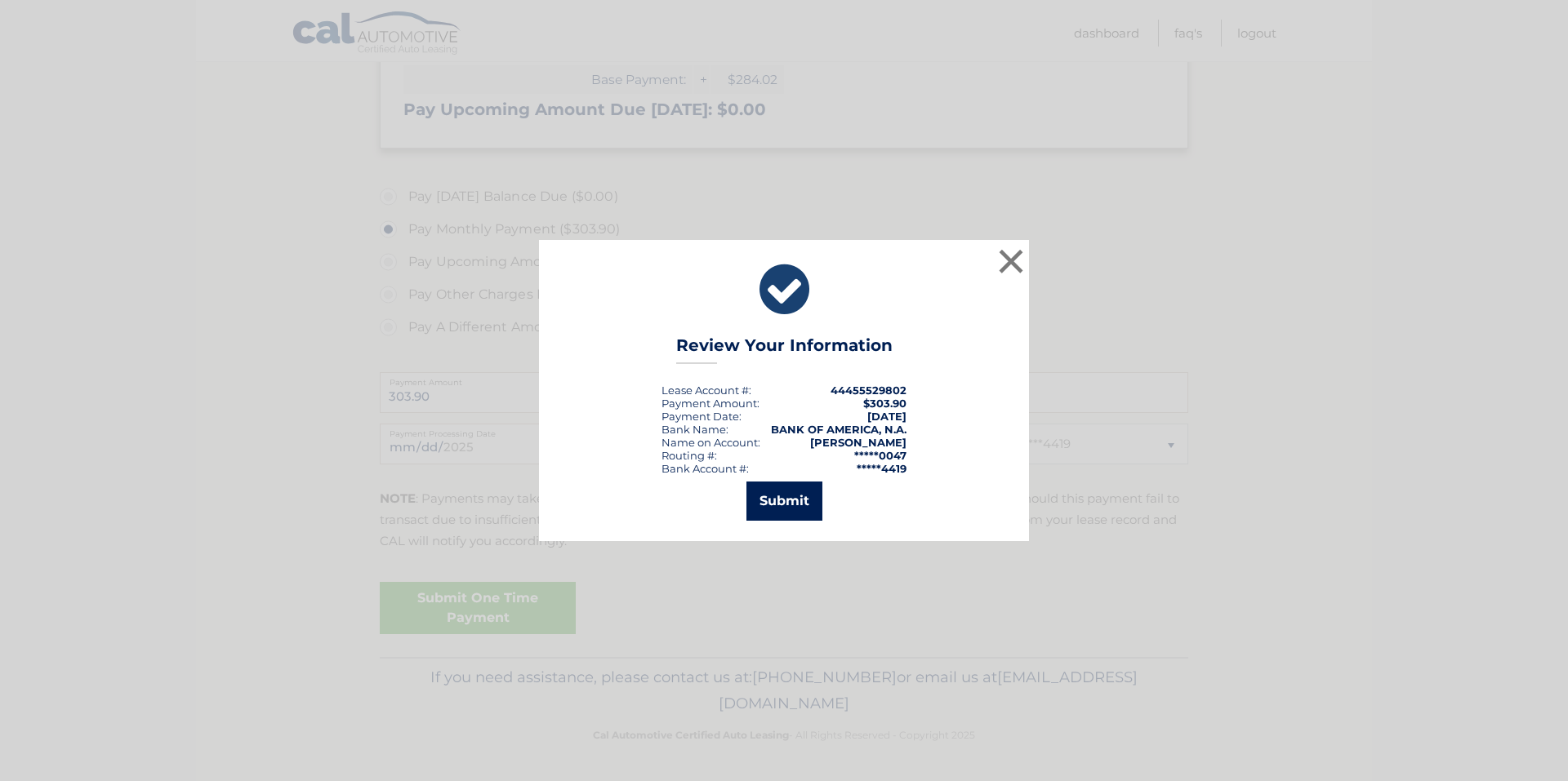
click at [784, 492] on button "Submit" at bounding box center [784, 502] width 76 height 39
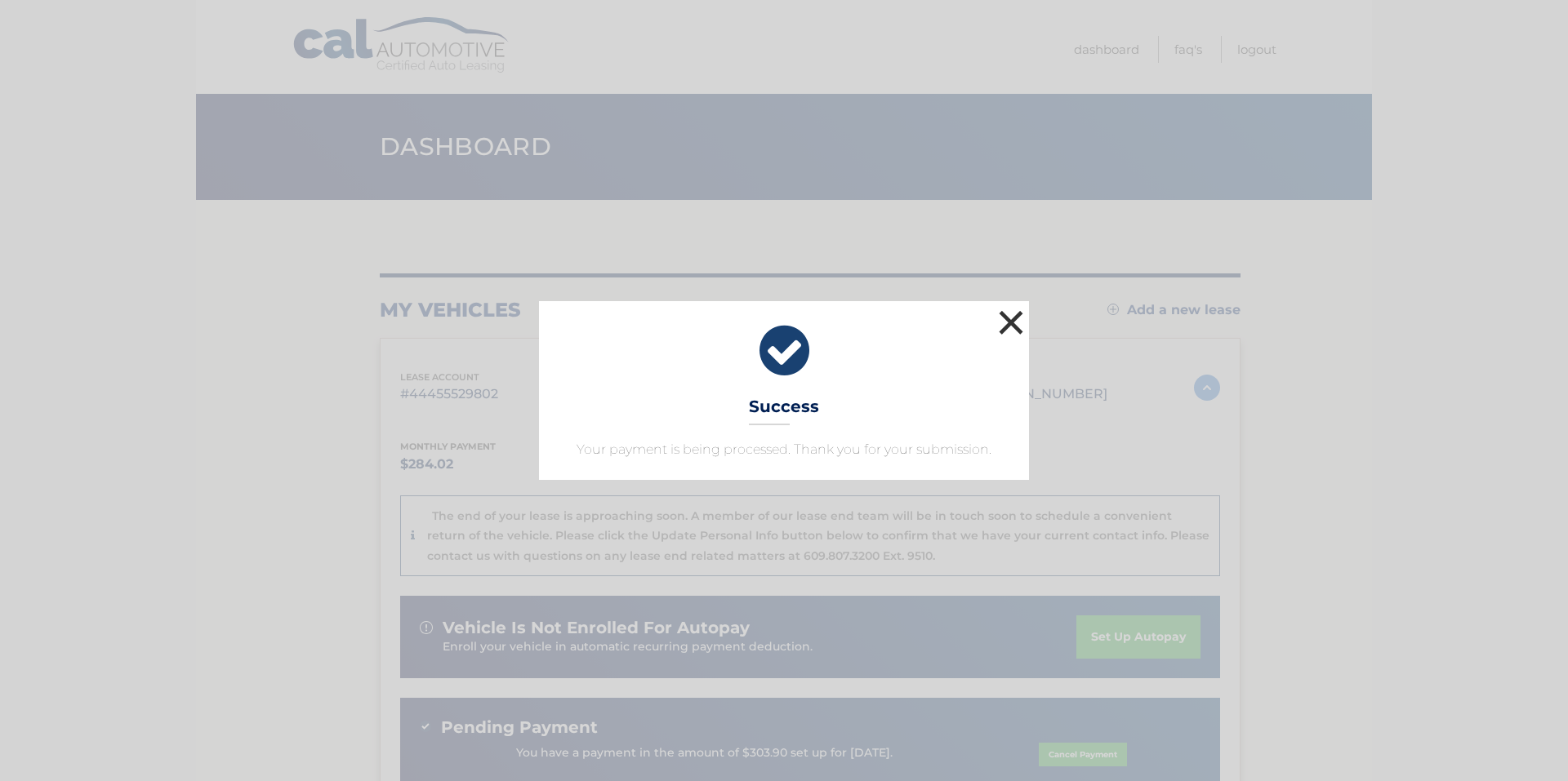
click at [1016, 317] on button "×" at bounding box center [1011, 322] width 32 height 32
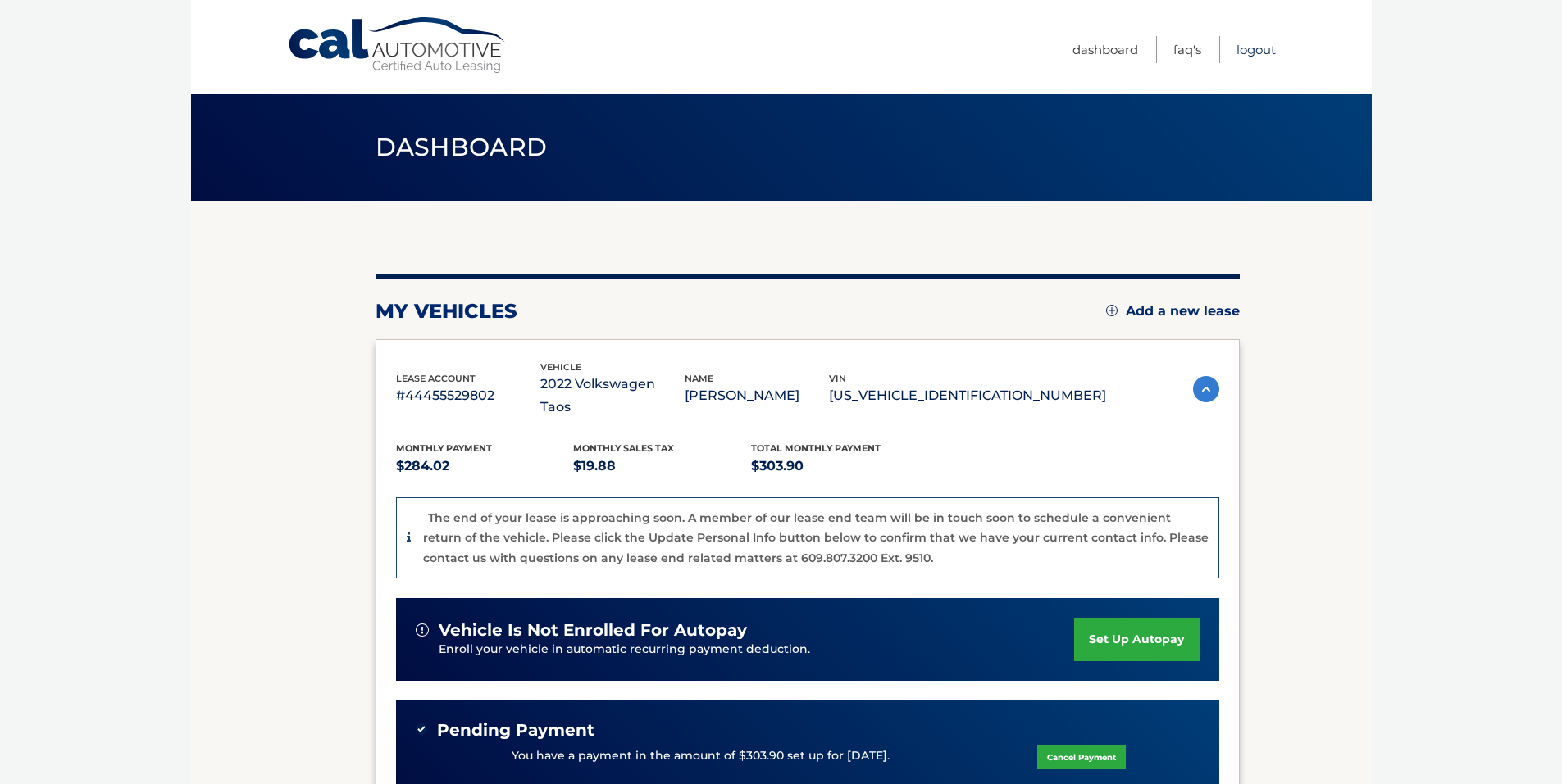
click at [1255, 54] on link "Logout" at bounding box center [1256, 50] width 39 height 27
